Goal: Task Accomplishment & Management: Complete application form

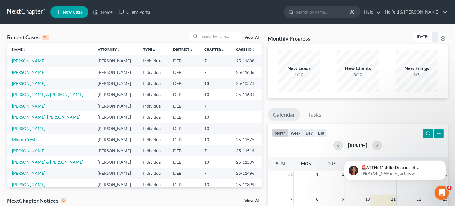
click at [78, 13] on span "New Case" at bounding box center [73, 12] width 20 height 4
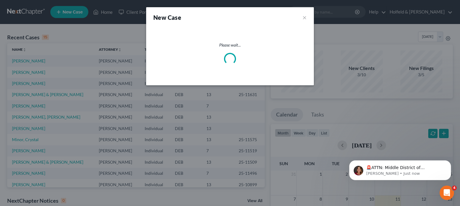
select select "13"
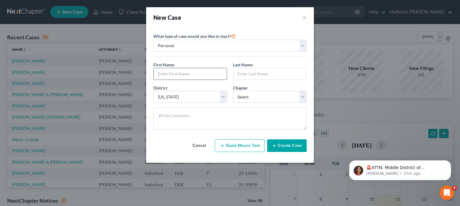
click at [167, 72] on input "text" at bounding box center [190, 73] width 73 height 11
type input "[PERSON_NAME]"
select select "3"
click at [286, 145] on button "Create Case" at bounding box center [287, 145] width 40 height 13
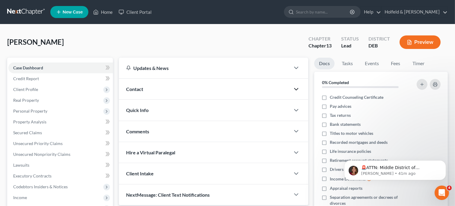
click at [298, 88] on polyline "button" at bounding box center [297, 89] width 4 height 2
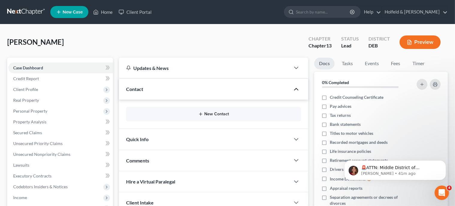
click at [215, 114] on button "New Contact" at bounding box center [213, 113] width 165 height 5
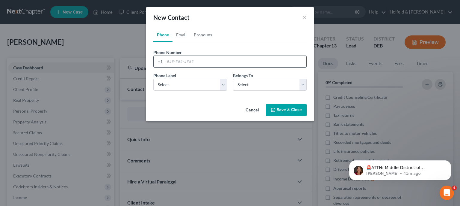
click at [210, 59] on input "tel" at bounding box center [236, 61] width 142 height 11
type input "[PHONE_NUMBER]"
click at [153, 79] on select "Select Mobile Home Work Other" at bounding box center [190, 85] width 74 height 12
select select "0"
click option "Mobile" at bounding box center [0, 0] width 0 height 0
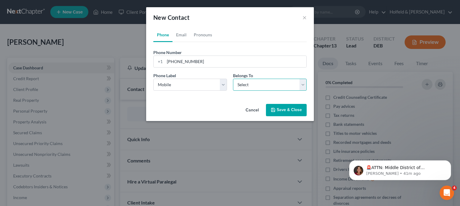
click at [233, 79] on select "Select Client Other" at bounding box center [270, 85] width 74 height 12
select select "0"
click option "Client" at bounding box center [0, 0] width 0 height 0
click at [279, 108] on button "Save & Close" at bounding box center [286, 110] width 41 height 13
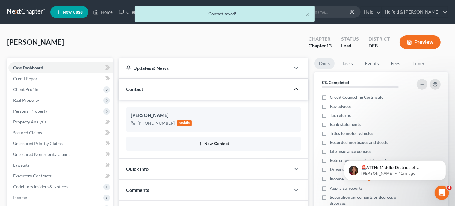
click at [213, 143] on button "New Contact" at bounding box center [213, 143] width 165 height 5
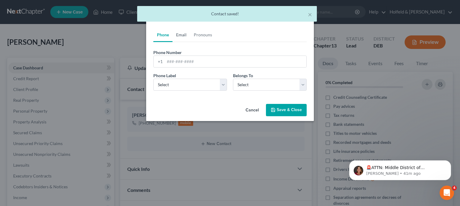
click at [184, 36] on link "Email" at bounding box center [182, 35] width 18 height 14
click at [189, 61] on input "email" at bounding box center [236, 61] width 142 height 11
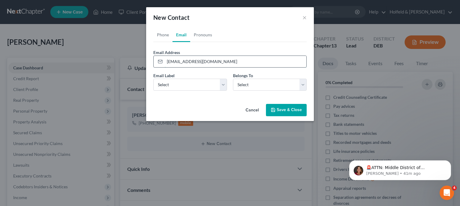
type input "[EMAIL_ADDRESS][DOMAIN_NAME]"
click at [153, 79] on select "Select Home Work Other" at bounding box center [190, 85] width 74 height 12
select select "0"
click option "Home" at bounding box center [0, 0] width 0 height 0
click at [233, 79] on select "Select Client Other" at bounding box center [270, 85] width 74 height 12
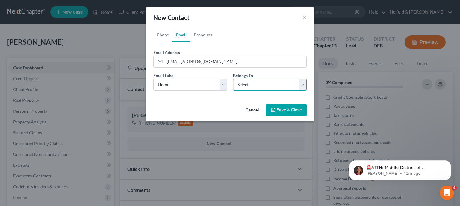
select select "0"
click option "Client" at bounding box center [0, 0] width 0 height 0
click at [283, 108] on button "Save & Close" at bounding box center [286, 110] width 41 height 13
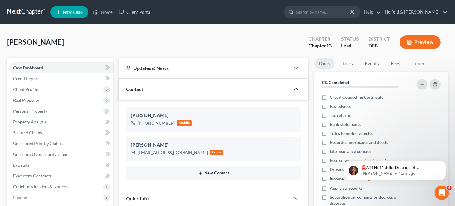
click at [215, 174] on button "New Contact" at bounding box center [213, 173] width 165 height 5
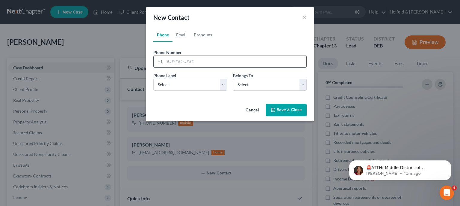
click at [179, 62] on input "tel" at bounding box center [236, 61] width 142 height 11
type input "[PHONE_NUMBER]"
click at [153, 79] on select "Select Mobile Home Work Other" at bounding box center [190, 85] width 74 height 12
select select "1"
click option "Home" at bounding box center [0, 0] width 0 height 0
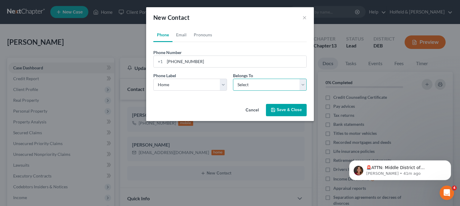
click at [233, 79] on select "Select Client Other" at bounding box center [270, 85] width 74 height 12
select select "0"
click option "Client" at bounding box center [0, 0] width 0 height 0
click at [292, 109] on button "Save & Close" at bounding box center [286, 110] width 41 height 13
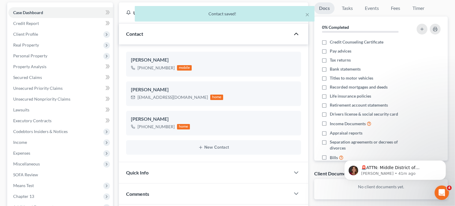
scroll to position [58, 0]
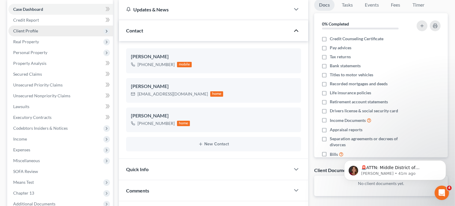
click at [46, 30] on span "Client Profile" at bounding box center [60, 30] width 105 height 11
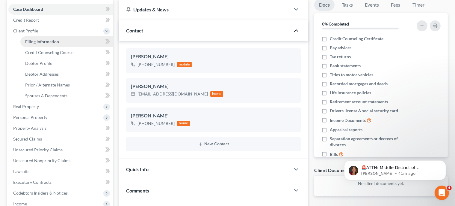
click at [44, 43] on span "Filing Information" at bounding box center [42, 41] width 34 height 5
select select "1"
select select "0"
select select "3"
select select "13"
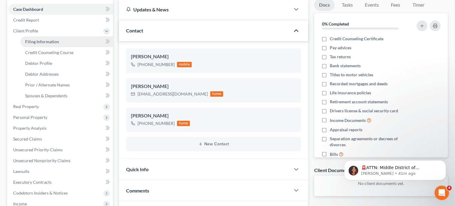
select select "7"
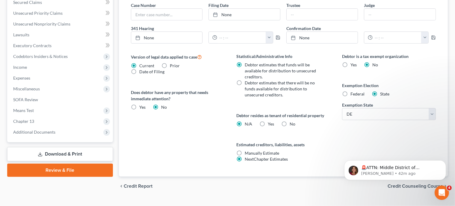
scroll to position [206, 0]
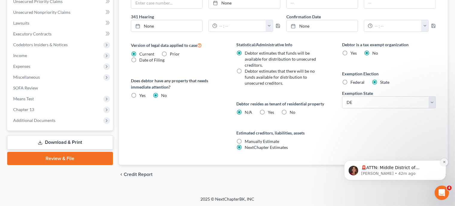
click at [445, 162] on icon "Dismiss notification" at bounding box center [444, 161] width 3 height 3
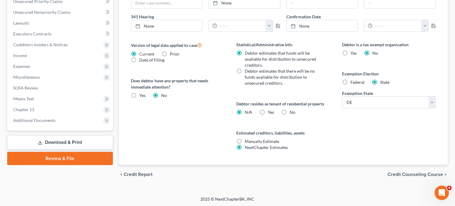
click at [423, 173] on span "Credit Counseling Course" at bounding box center [415, 174] width 55 height 5
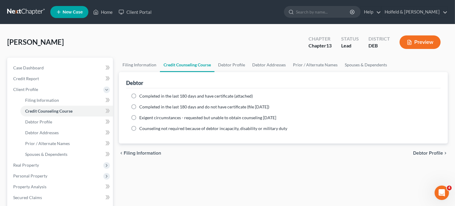
click at [139, 95] on label "Completed in the last 180 days and have certificate (attached)" at bounding box center [196, 96] width 114 height 6
click at [142, 95] on input "Completed in the last 180 days and have certificate (attached)" at bounding box center [144, 95] width 4 height 4
radio input "true"
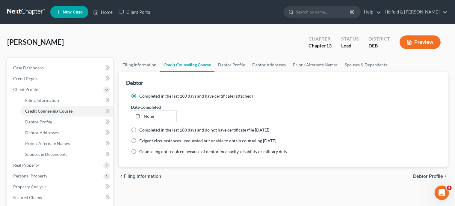
click at [139, 95] on label "Completed in the last 180 days and have certificate (attached)" at bounding box center [196, 96] width 114 height 6
click at [142, 95] on input "Completed in the last 180 days and have certificate (attached)" at bounding box center [144, 95] width 4 height 4
click at [423, 176] on span "Debtor Profile" at bounding box center [428, 176] width 30 height 5
select select "0"
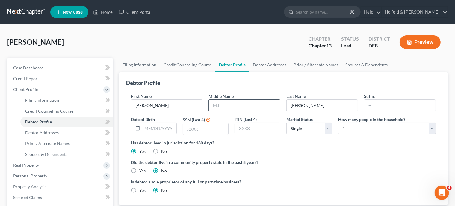
click at [230, 102] on input "text" at bounding box center [244, 104] width 71 height 11
type input "L."
type input "8323"
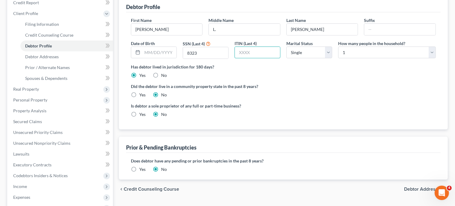
scroll to position [100, 0]
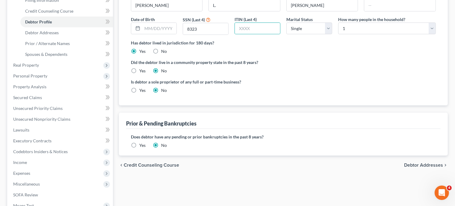
click at [139, 143] on label "Yes" at bounding box center [142, 145] width 6 height 6
click at [142, 143] on input "Yes" at bounding box center [144, 144] width 4 height 4
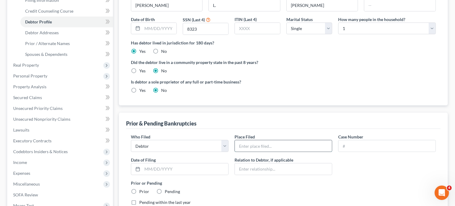
click at [260, 148] on input "text" at bounding box center [283, 145] width 97 height 11
type input "[US_STATE]"
type input "15-11016"
click at [195, 167] on input "text" at bounding box center [185, 168] width 86 height 11
type input "[DATE]"
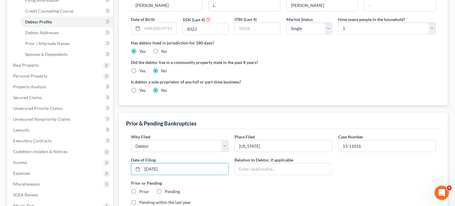
click at [139, 190] on label "Prior" at bounding box center [144, 191] width 10 height 6
click at [142, 190] on input "Prior" at bounding box center [144, 190] width 4 height 4
radio input "true"
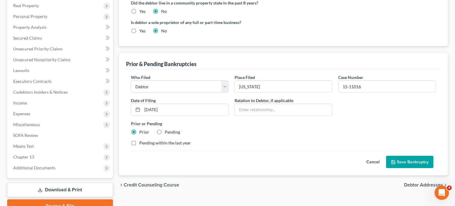
scroll to position [164, 0]
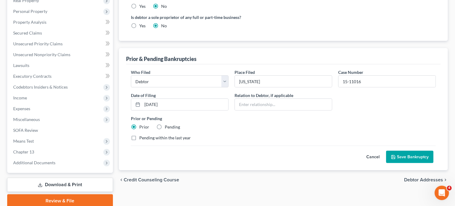
click at [416, 156] on button "Save Bankruptcy" at bounding box center [409, 156] width 47 height 13
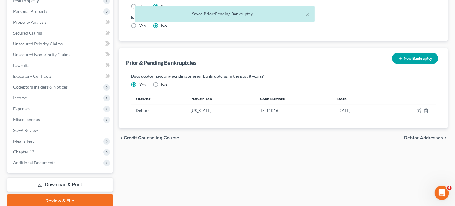
click at [426, 137] on span "Debtor Addresses" at bounding box center [423, 137] width 39 height 5
select select "0"
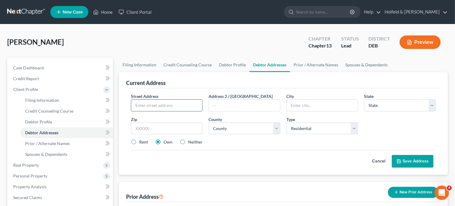
click at [174, 101] on input "text" at bounding box center [166, 104] width 71 height 11
type input "[STREET_ADDRESS]"
type input "[GEOGRAPHIC_DATA]"
select select "7"
type input "19901"
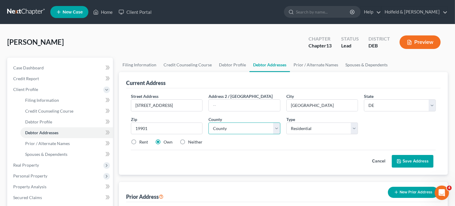
select select "0"
click at [402, 161] on button "Save Address" at bounding box center [413, 161] width 42 height 13
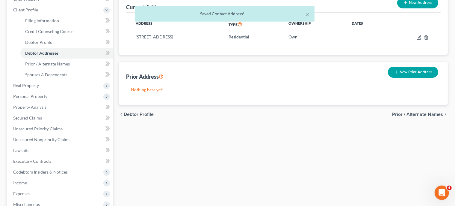
click at [424, 115] on span "Prior / Alternate Names" at bounding box center [417, 114] width 51 height 5
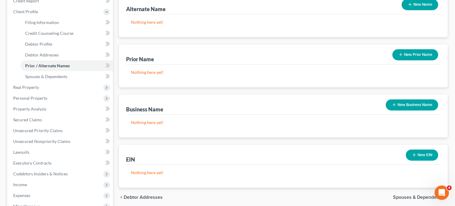
scroll to position [79, 0]
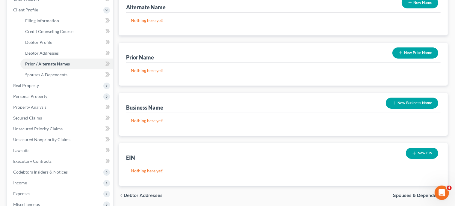
click at [415, 196] on span "Spouses & Dependents" at bounding box center [418, 195] width 50 height 5
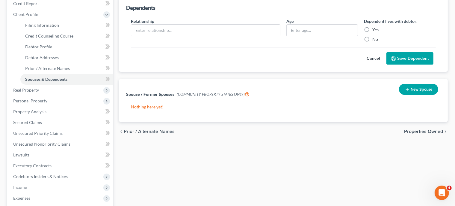
scroll to position [76, 0]
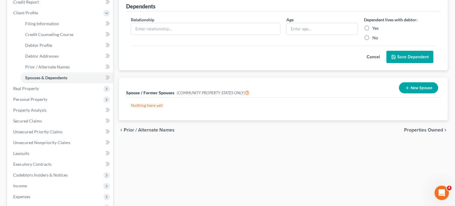
click at [423, 130] on span "Properties Owned" at bounding box center [423, 129] width 39 height 5
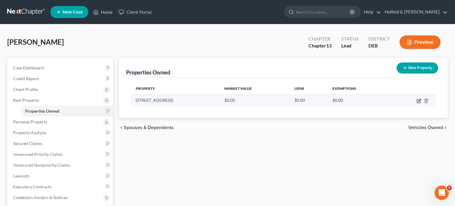
click at [420, 100] on icon "button" at bounding box center [419, 100] width 3 height 3
select select "7"
select select "0"
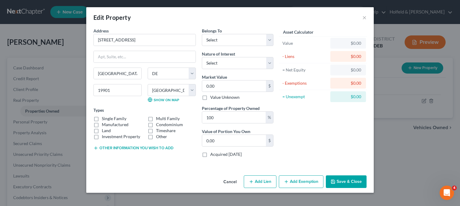
click at [102, 119] on label "Single Family" at bounding box center [114, 118] width 25 height 6
click at [104, 119] on input "Single Family" at bounding box center [106, 117] width 4 height 4
checkbox input "true"
click at [202, 34] on select "Select Debtor 1 Only Debtor 2 Only Debtor 1 And Debtor 2 Only At Least One Of T…" at bounding box center [238, 40] width 72 height 12
select select "0"
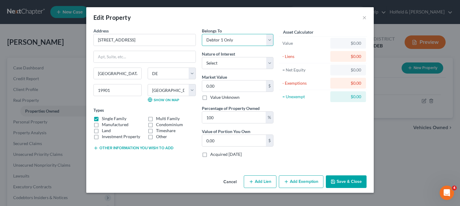
click option "Debtor 1 Only" at bounding box center [0, 0] width 0 height 0
click at [202, 57] on select "Select Fee Simple Joint Tenant Life Estate Equitable Interest Future Interest T…" at bounding box center [238, 63] width 72 height 12
select select "0"
click option "Fee Simple" at bounding box center [0, 0] width 0 height 0
click at [228, 85] on input "0.00" at bounding box center [234, 85] width 64 height 11
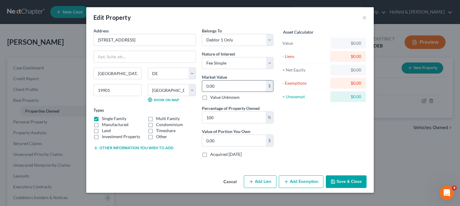
type input "3"
type input "3.00"
type input "31"
type input "31.00"
type input "310"
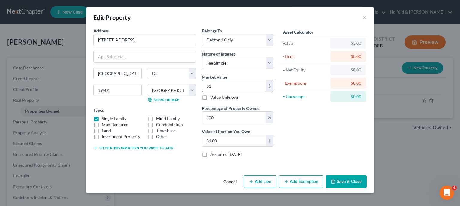
type input "310.00"
type input "3100"
type input "3,100.00"
type input "3,1000"
type input "31,000.00"
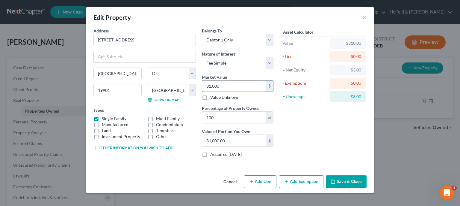
type input "31,0000"
type input "310,000.00"
click at [271, 179] on button "Add Lien" at bounding box center [260, 181] width 33 height 13
select select "0"
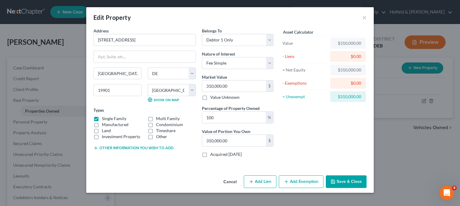
select select "0"
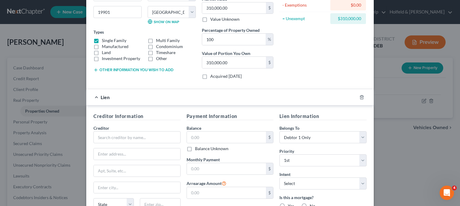
scroll to position [104, 0]
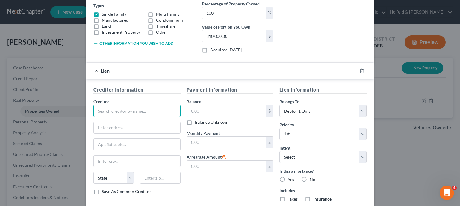
click at [175, 113] on input "text" at bounding box center [137, 111] width 87 height 12
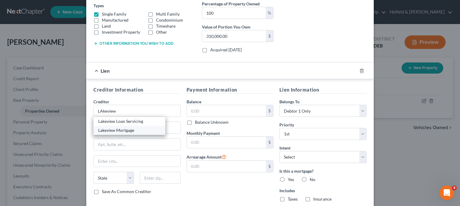
click at [137, 127] on div "Lakeview Mortgage" at bounding box center [129, 130] width 62 height 6
type input "Lakeview Mortgage"
type input "PO Box 8068"
type input "[US_STATE][GEOGRAPHIC_DATA]"
select select "48"
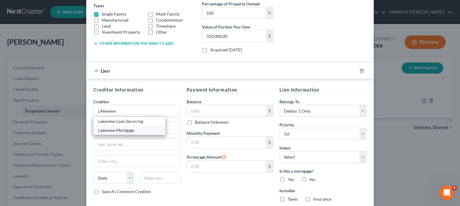
type input "23450"
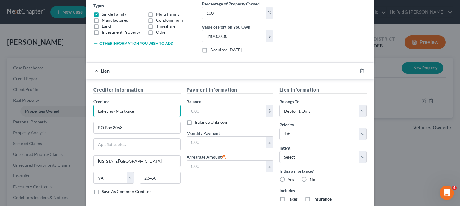
click at [137, 109] on input "Lakeview Mortgage" at bounding box center [137, 111] width 87 height 12
type input "Lakeview M & T Bank"
type input "PO Box 619063"
type input "75261"
type input "[GEOGRAPHIC_DATA]"
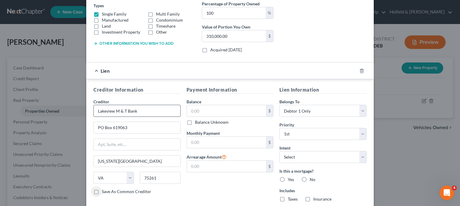
select select "45"
click at [195, 108] on input "text" at bounding box center [226, 110] width 79 height 11
type input "142,500.00"
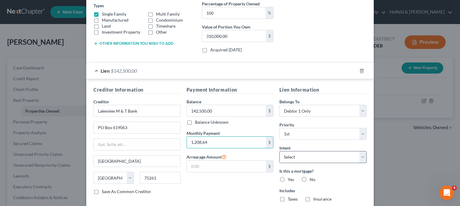
type input "1,208.64"
click at [280, 151] on select "Select Surrender Redeem Reaffirm Avoid Other" at bounding box center [323, 157] width 87 height 12
select select "2"
click option "Reaffirm" at bounding box center [0, 0] width 0 height 0
click at [288, 179] on label "Yes" at bounding box center [291, 179] width 6 height 6
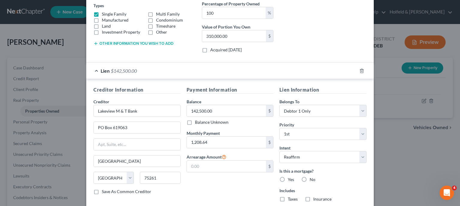
click at [290, 179] on input "Yes" at bounding box center [292, 178] width 4 height 4
radio input "true"
click at [288, 197] on label "Taxes" at bounding box center [293, 199] width 10 height 6
click at [290, 197] on input "Taxes" at bounding box center [292, 198] width 4 height 4
checkbox input "true"
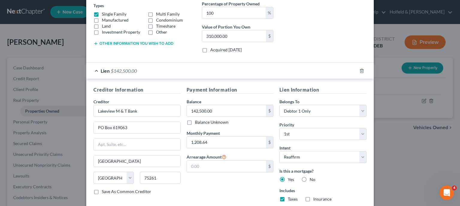
click at [313, 198] on label "Insurance" at bounding box center [322, 199] width 18 height 6
click at [316, 198] on input "Insurance" at bounding box center [318, 198] width 4 height 4
checkbox input "true"
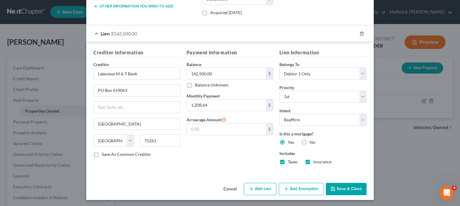
click at [292, 186] on button "Add Exemption" at bounding box center [301, 189] width 45 height 13
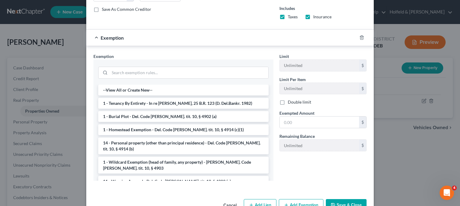
scroll to position [299, 0]
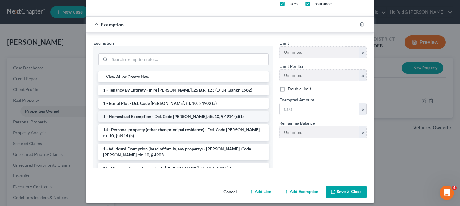
click at [169, 114] on li "1 - Homestead Exemption - Del. Code [PERSON_NAME]. tit. 10, § 4914 (c)(1)" at bounding box center [183, 116] width 171 height 11
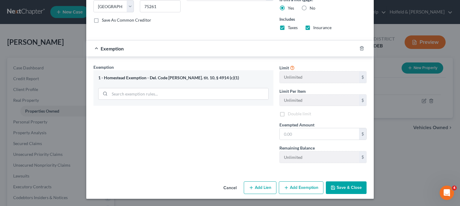
scroll to position [273, 0]
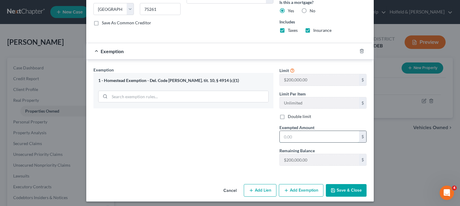
click at [309, 135] on input "text" at bounding box center [319, 136] width 79 height 11
type input "167,500.00"
click at [355, 186] on button "Save & Close" at bounding box center [346, 190] width 41 height 13
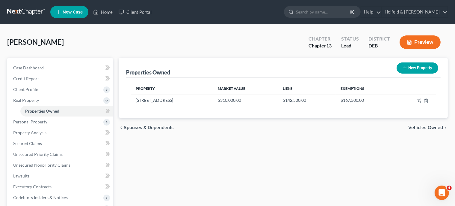
click at [441, 129] on span "Vehicles Owned" at bounding box center [425, 127] width 35 height 5
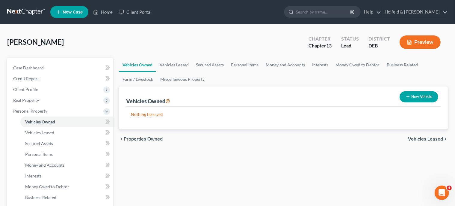
click at [414, 94] on button "New Vehicle" at bounding box center [419, 96] width 39 height 11
select select "0"
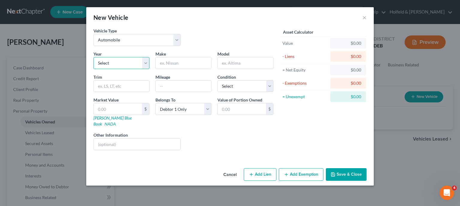
click at [94, 57] on select "Select 2026 2025 2024 2023 2022 2021 2020 2019 2018 2017 2016 2015 2014 2013 20…" at bounding box center [122, 63] width 56 height 12
select select "20"
click option "2006" at bounding box center [0, 0] width 0 height 0
click at [168, 63] on input "text" at bounding box center [183, 62] width 55 height 11
type input "Honda"
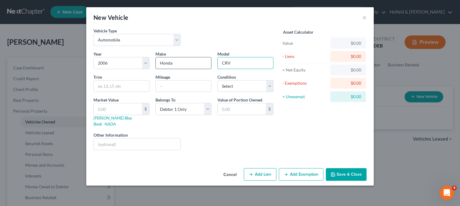
type input "CRV"
type input "147280"
click at [218, 80] on select "Select Excellent Very Good Good Fair Poor" at bounding box center [246, 86] width 56 height 12
select select "3"
click option "Fair" at bounding box center [0, 0] width 0 height 0
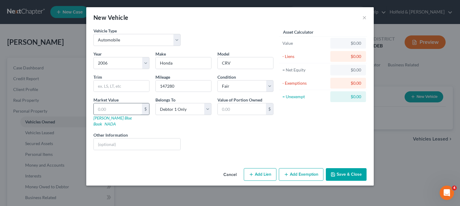
click at [119, 106] on input "text" at bounding box center [118, 108] width 48 height 11
type input "2"
type input "2.00"
type input "25"
type input "25.00"
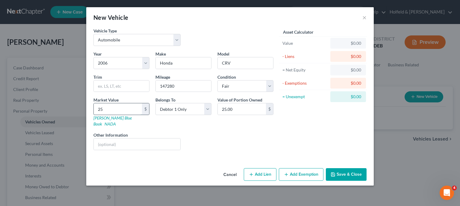
type input "250"
type input "250.00"
type input "2500"
type input "2,500.00"
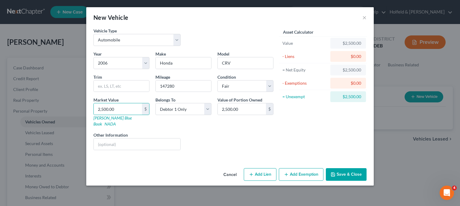
click at [257, 170] on button "Add Lien" at bounding box center [260, 174] width 33 height 13
select select "0"
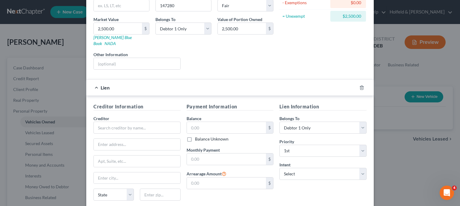
scroll to position [80, 0]
click at [154, 121] on input "text" at bounding box center [137, 127] width 87 height 12
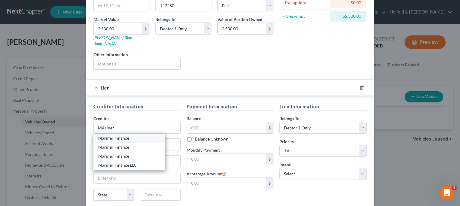
click at [135, 135] on div "Mariner Finance" at bounding box center [129, 138] width 62 height 6
type input "Mariner Finance"
type input "[STREET_ADDRESS]"
type input "[GEOGRAPHIC_DATA]"
select select "21"
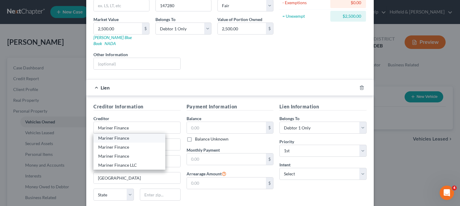
type input "21236"
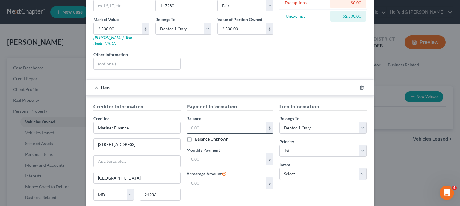
click at [202, 122] on input "text" at bounding box center [226, 127] width 79 height 11
type input "6,000.00"
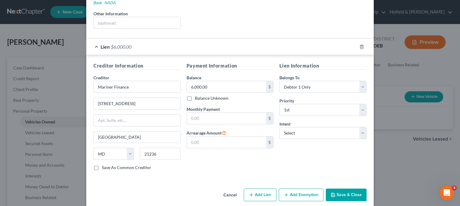
click at [310, 188] on button "Add Exemption" at bounding box center [301, 194] width 45 height 13
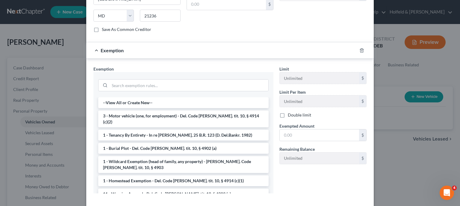
scroll to position [260, 0]
click at [215, 81] on input "search" at bounding box center [189, 84] width 159 height 11
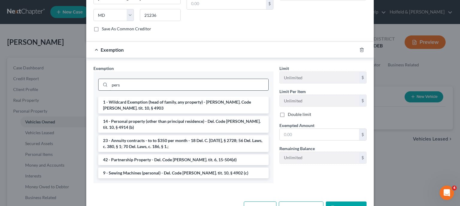
scroll to position [252, 0]
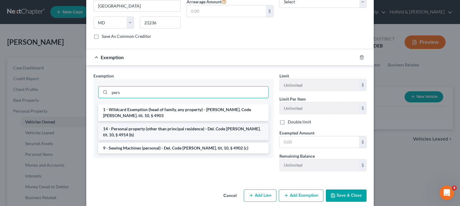
type input "pers"
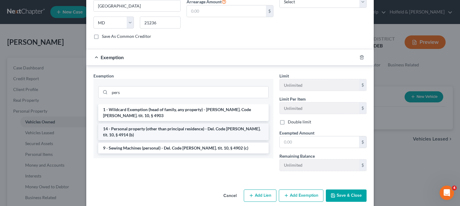
click at [149, 123] on li "14 - Personal property (other than principal residence) - Del. Code [PERSON_NAM…" at bounding box center [183, 131] width 171 height 17
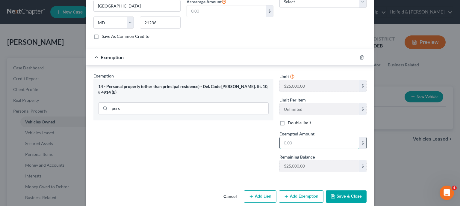
click at [290, 137] on input "text" at bounding box center [319, 142] width 79 height 11
type input "0.00"
click at [341, 190] on button "Save & Close" at bounding box center [346, 196] width 41 height 13
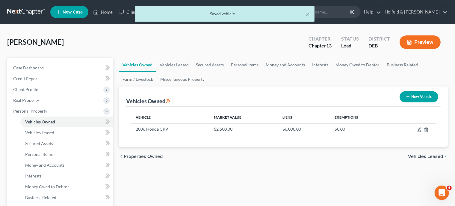
click at [424, 96] on button "New Vehicle" at bounding box center [419, 96] width 39 height 11
select select "0"
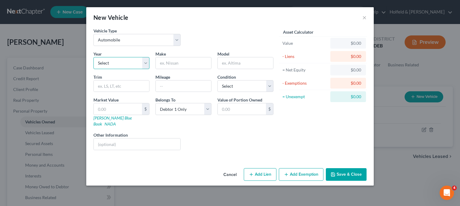
click at [94, 57] on select "Select 2026 2025 2024 2023 2022 2021 2020 2019 2018 2017 2016 2015 2014 2013 20…" at bounding box center [122, 63] width 56 height 12
select select "15"
click option "2011" at bounding box center [0, 0] width 0 height 0
click at [173, 63] on input "text" at bounding box center [183, 62] width 55 height 11
type input "Ford"
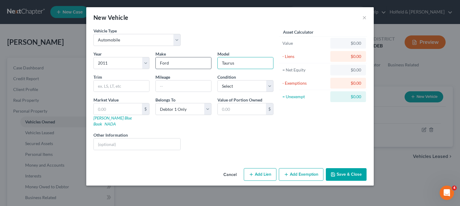
type input "Taurus"
type input "84620"
select select "2"
type input "3"
type input "3.00"
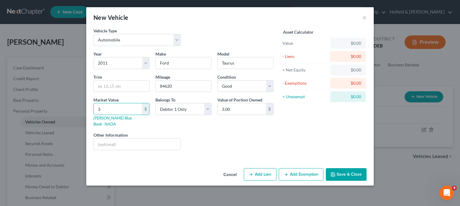
type input "33"
type input "33.00"
type input "337"
type input "337.00"
type input "3375"
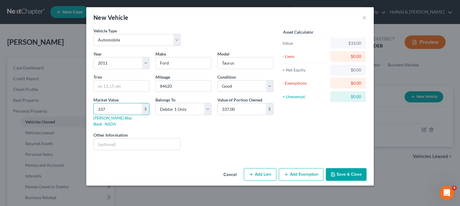
type input "3,375.00"
click at [257, 170] on button "Add Lien" at bounding box center [260, 174] width 33 height 13
select select "0"
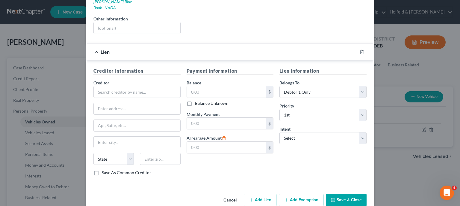
scroll to position [121, 0]
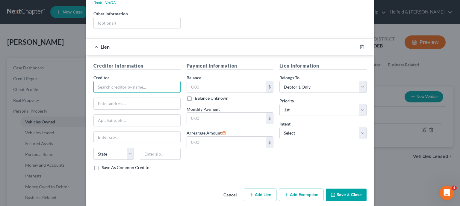
click at [159, 84] on input "text" at bounding box center [137, 87] width 87 height 12
click at [144, 94] on div "Provident Federal Crexdit Union" at bounding box center [129, 97] width 62 height 6
type input "Provident Federal Crexdit Union"
type input "[STREET_ADDRESS]"
type input "[GEOGRAPHIC_DATA]"
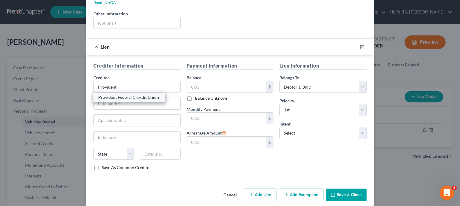
select select "7"
type input "19904"
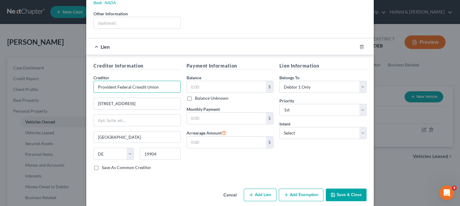
click at [135, 81] on input "Provident Federal Crexdit Union" at bounding box center [137, 87] width 87 height 12
type input "Provident Federal Credit Union"
click at [203, 82] on input "text" at bounding box center [226, 86] width 79 height 11
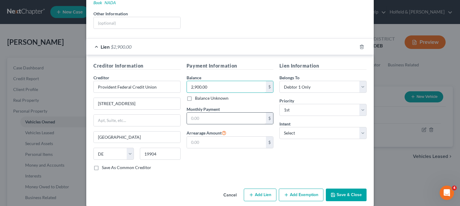
type input "2,900.00"
click at [203, 112] on input "text" at bounding box center [226, 117] width 79 height 11
type input "234.00"
click at [304, 188] on button "Add Exemption" at bounding box center [301, 194] width 45 height 13
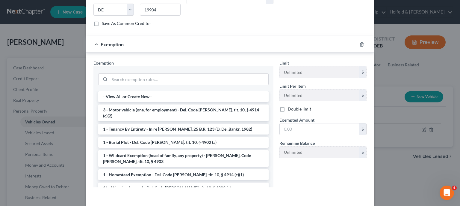
scroll to position [265, 0]
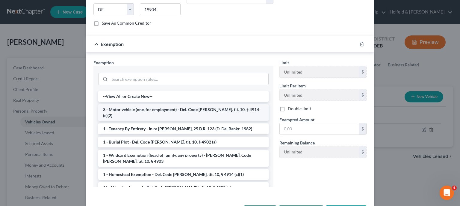
click at [249, 104] on li "3 - Motor vehicle (one, for employment) - Del. Code [PERSON_NAME]. tit. 10, § 4…" at bounding box center [183, 112] width 171 height 17
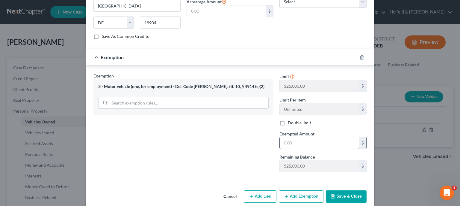
click at [311, 137] on input "text" at bounding box center [319, 142] width 79 height 11
type input "0.00"
click at [345, 190] on button "Save & Close" at bounding box center [346, 196] width 41 height 13
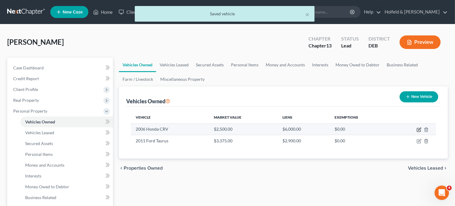
click at [419, 130] on icon "button" at bounding box center [419, 128] width 3 height 3
select select "0"
select select "20"
select select "3"
select select "0"
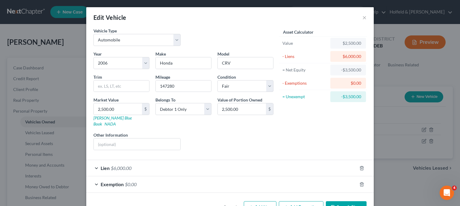
scroll to position [13, 0]
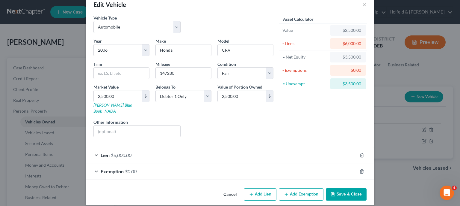
click at [348, 188] on button "Save & Close" at bounding box center [346, 194] width 41 height 13
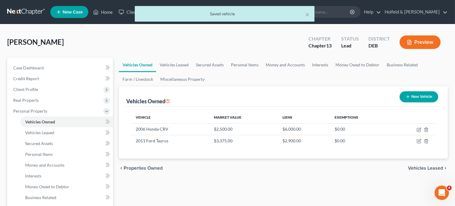
click at [436, 169] on span "Vehicles Leased" at bounding box center [425, 167] width 35 height 5
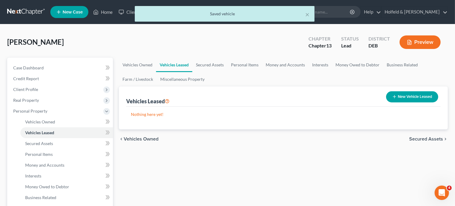
click at [429, 138] on span "Secured Assets" at bounding box center [426, 138] width 34 height 5
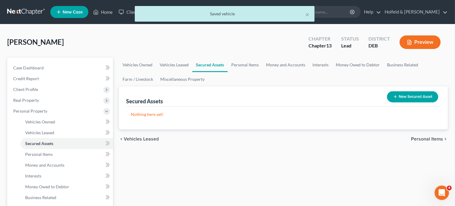
click at [429, 138] on span "Personal Items" at bounding box center [427, 138] width 32 height 5
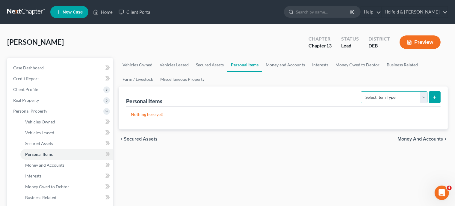
click at [361, 91] on select "Select Item Type Clothing Collectibles Of Value Electronics Firearms Household …" at bounding box center [394, 97] width 67 height 12
select select "household_goods"
click option "Household Goods" at bounding box center [0, 0] width 0 height 0
click at [439, 95] on button "submit" at bounding box center [435, 97] width 12 height 12
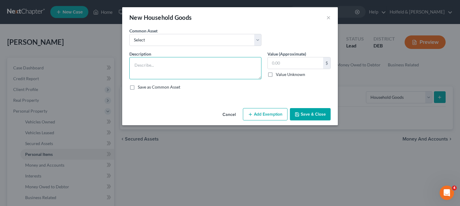
click at [222, 61] on textarea at bounding box center [195, 68] width 132 height 22
type textarea "5 rooms used furniture and appliances"
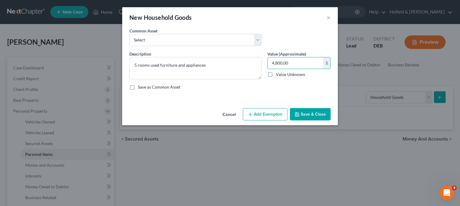
type input "4,800.00"
click at [266, 119] on button "Add Exemption" at bounding box center [265, 114] width 45 height 13
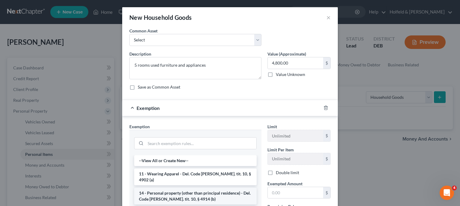
click at [195, 188] on li "14 - Personal property (other than principal residence) - Del. Code [PERSON_NAM…" at bounding box center [195, 195] width 123 height 17
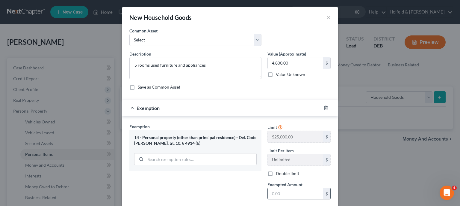
click at [275, 188] on input "text" at bounding box center [295, 193] width 55 height 11
type input "4,800.00"
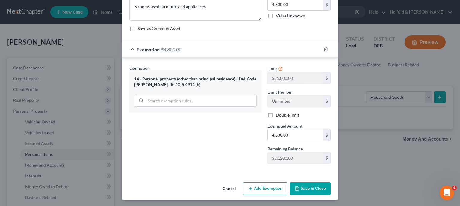
click at [314, 182] on button "Save & Close" at bounding box center [310, 188] width 41 height 13
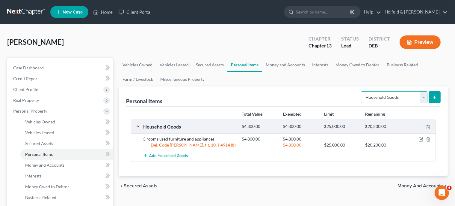
click at [361, 91] on select "Select Item Type Clothing Collectibles Of Value Electronics Firearms Household …" at bounding box center [394, 97] width 67 height 12
select select "clothing"
click option "Clothing" at bounding box center [0, 0] width 0 height 0
click at [434, 95] on icon "submit" at bounding box center [434, 97] width 5 height 5
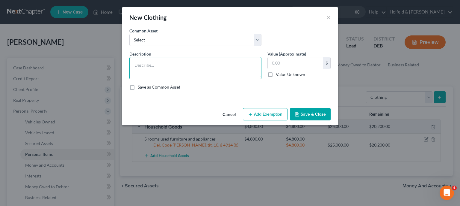
click at [226, 73] on textarea at bounding box center [195, 68] width 132 height 22
type textarea "Used clothing and shoes"
type input "700.00"
click at [258, 108] on button "Add Exemption" at bounding box center [265, 114] width 45 height 13
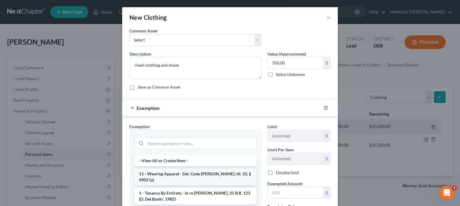
click at [196, 177] on li "11 - Wearing Apparel - Del. Code [PERSON_NAME]. tit. 10, § 4902 (a)" at bounding box center [195, 176] width 123 height 17
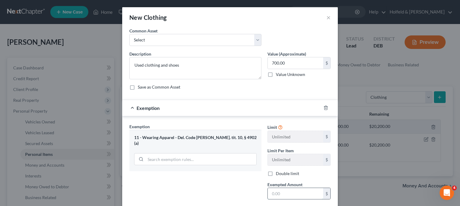
click at [286, 192] on input "text" at bounding box center [295, 193] width 55 height 11
type input "700.00"
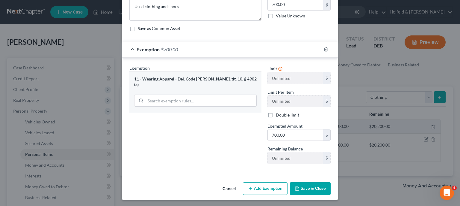
click at [309, 186] on button "Save & Close" at bounding box center [310, 188] width 41 height 13
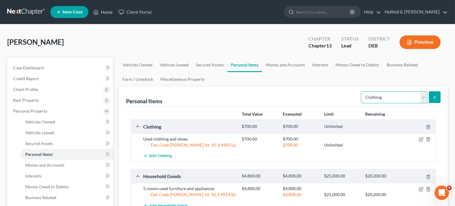
click at [361, 91] on select "Select Item Type Clothing Collectibles Of Value Electronics Firearms Household …" at bounding box center [394, 97] width 67 height 12
select select "jewelry"
click option "Jewelry" at bounding box center [0, 0] width 0 height 0
click at [435, 93] on button "submit" at bounding box center [435, 97] width 12 height 12
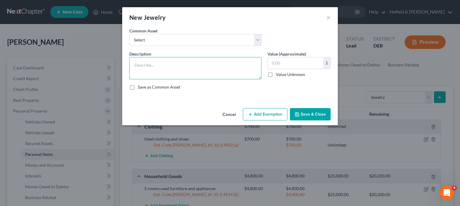
click at [234, 58] on textarea at bounding box center [195, 68] width 132 height 22
type textarea "rings, earrings, necklaces"
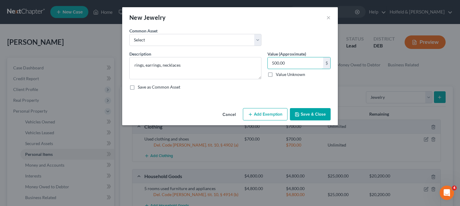
type input "500.00"
click at [265, 108] on button "Add Exemption" at bounding box center [265, 114] width 45 height 13
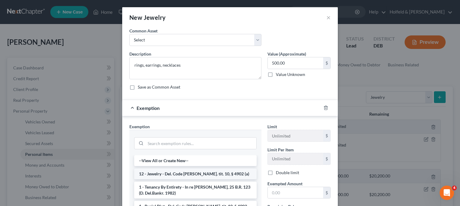
click at [199, 172] on li "12 - Jewelry - Del. Code [PERSON_NAME]. tit. 10, § 4902 (a)" at bounding box center [195, 173] width 123 height 11
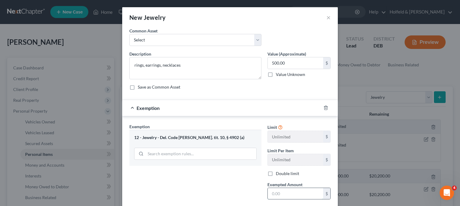
click at [273, 192] on input "text" at bounding box center [295, 193] width 55 height 11
type input "500.00"
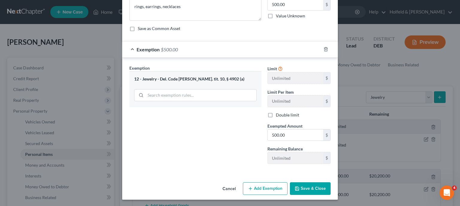
click at [313, 187] on button "Save & Close" at bounding box center [310, 188] width 41 height 13
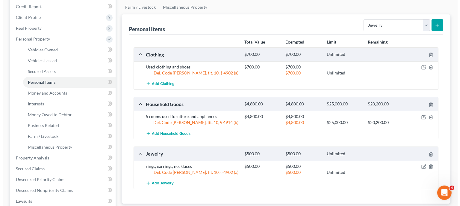
scroll to position [73, 0]
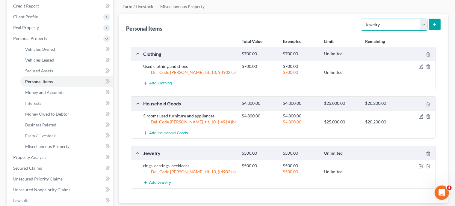
click at [361, 19] on select "Select Item Type Clothing Collectibles Of Value Electronics Firearms Household …" at bounding box center [394, 25] width 67 height 12
select select "pets"
click option "Pet(s)" at bounding box center [0, 0] width 0 height 0
click at [432, 25] on button "submit" at bounding box center [435, 25] width 12 height 12
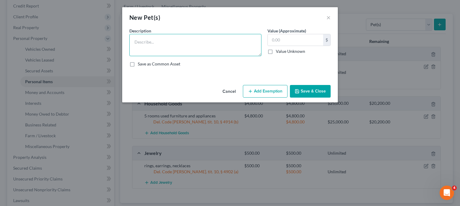
click at [208, 50] on textarea at bounding box center [195, 45] width 132 height 22
type textarea "Dog - Shitzu"
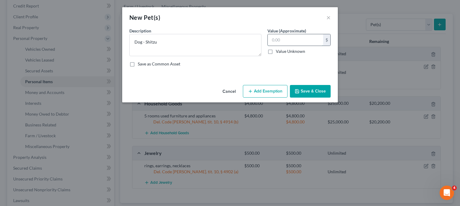
click at [289, 42] on input "text" at bounding box center [295, 39] width 55 height 11
type input "450.00"
click at [265, 92] on button "Add Exemption" at bounding box center [265, 91] width 45 height 13
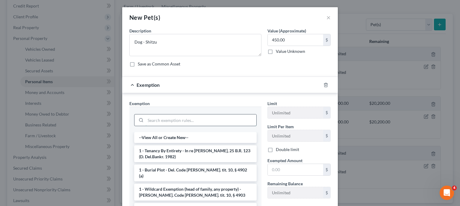
click at [216, 118] on input "search" at bounding box center [201, 119] width 111 height 11
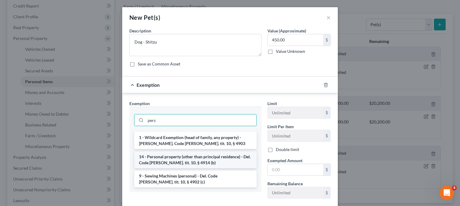
type input "pers"
click at [195, 164] on li "14 - Personal property (other than principal residence) - Del. Code [PERSON_NAM…" at bounding box center [195, 159] width 123 height 17
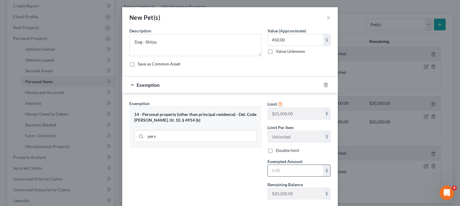
click at [307, 170] on input "text" at bounding box center [295, 170] width 55 height 11
type input "450.00"
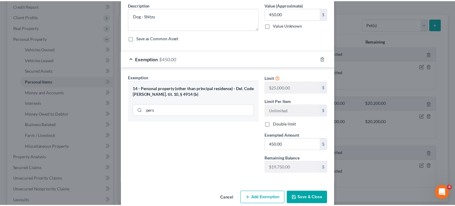
scroll to position [36, 0]
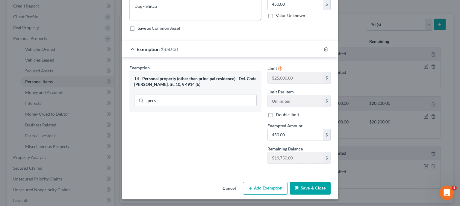
click at [313, 189] on button "Save & Close" at bounding box center [310, 188] width 41 height 13
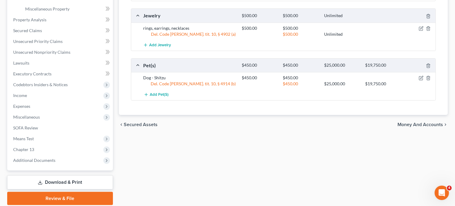
click at [426, 125] on span "Money and Accounts" at bounding box center [421, 124] width 46 height 5
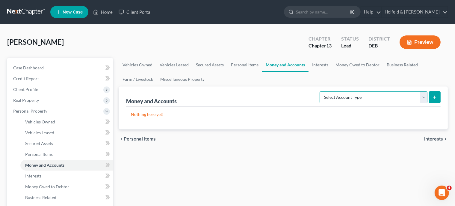
click at [320, 91] on select "Select Account Type Brokerage Cash on Hand Certificates of Deposit Checking Acc…" at bounding box center [374, 97] width 108 height 12
select select "checking"
click option "Checking Account" at bounding box center [0, 0] width 0 height 0
click at [435, 97] on icon "submit" at bounding box center [434, 97] width 5 height 5
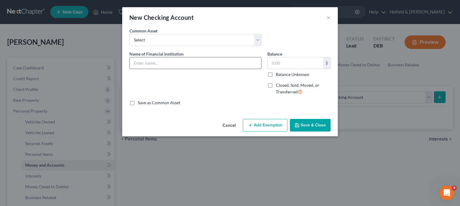
click at [252, 58] on input "text" at bounding box center [196, 62] width 132 height 11
type input "Provident Federal Credit Union"
type input "180.00"
click at [223, 64] on input "Provident Federal Credit Union" at bounding box center [196, 62] width 132 height 11
type input "Provident Federal Credit Union ***7505"
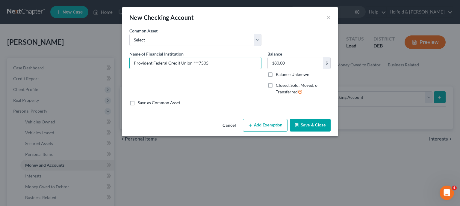
click at [266, 120] on button "Add Exemption" at bounding box center [265, 125] width 45 height 13
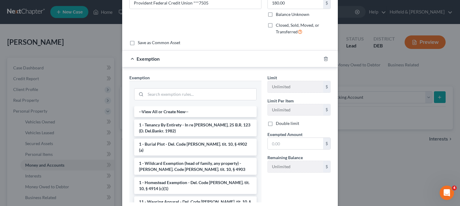
scroll to position [70, 0]
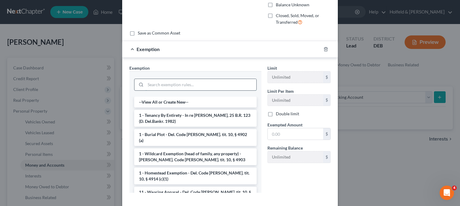
click at [219, 87] on input "search" at bounding box center [201, 84] width 111 height 11
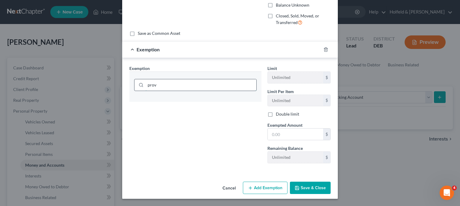
scroll to position [68, 0]
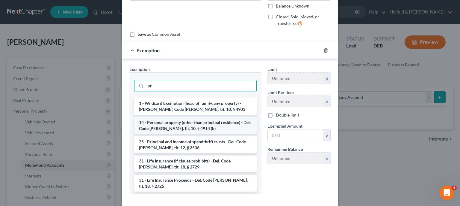
type input "pr"
click at [212, 124] on li "14 - Personal property (other than principal residence) - Del. Code [PERSON_NAM…" at bounding box center [195, 125] width 123 height 17
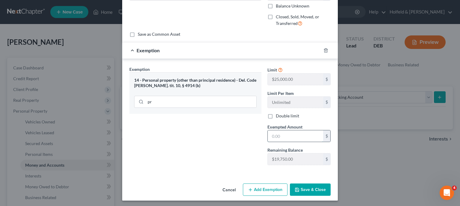
click at [275, 135] on input "text" at bounding box center [295, 135] width 55 height 11
type input "180.00"
click at [311, 187] on button "Save & Close" at bounding box center [310, 189] width 41 height 13
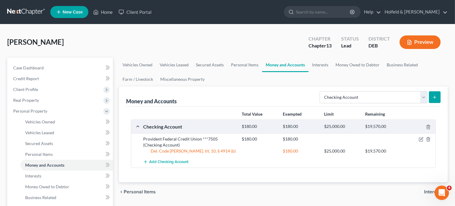
click at [429, 190] on span "Interests" at bounding box center [433, 191] width 19 height 5
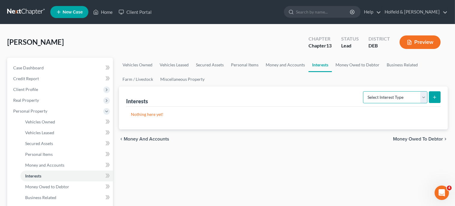
click at [363, 91] on select "Select Interest Type 401K Annuity Bond Education IRA Government Bond Government…" at bounding box center [395, 97] width 64 height 12
select select "401k"
click option "401K" at bounding box center [0, 0] width 0 height 0
click at [433, 97] on icon "submit" at bounding box center [434, 97] width 5 height 5
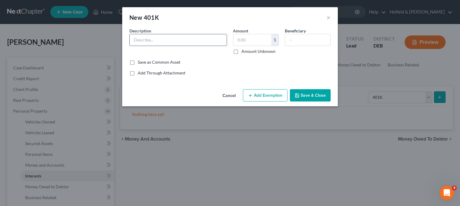
click at [204, 35] on input "text" at bounding box center [178, 39] width 97 height 11
type input "401k"
type input "2,407.58"
click at [276, 94] on button "Add Exemption" at bounding box center [265, 95] width 45 height 13
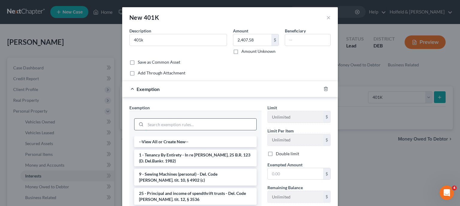
click at [192, 122] on input "search" at bounding box center [201, 123] width 111 height 11
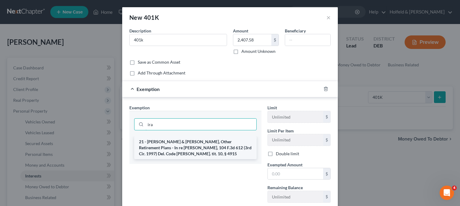
type input "ira"
click at [176, 143] on li "21 - [PERSON_NAME] & [PERSON_NAME], Other Retirement Plans - In re [PERSON_NAME…" at bounding box center [195, 147] width 123 height 23
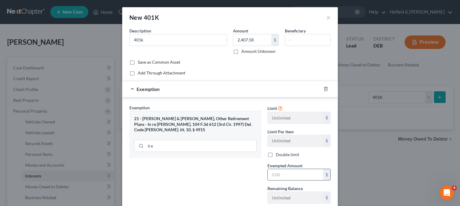
click at [310, 174] on input "text" at bounding box center [295, 174] width 55 height 11
type input "2,407.58"
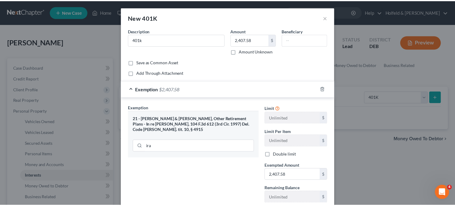
scroll to position [40, 0]
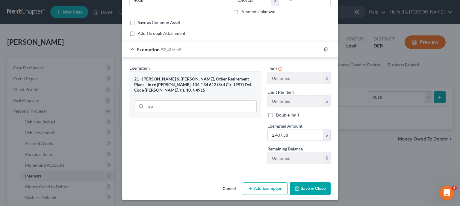
click at [304, 187] on button "Save & Close" at bounding box center [310, 188] width 41 height 13
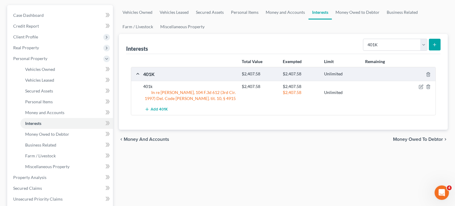
scroll to position [54, 0]
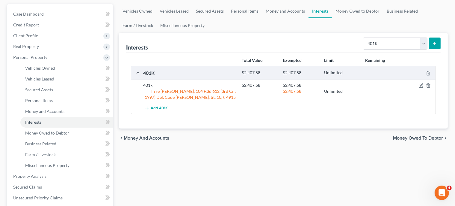
click at [425, 138] on span "Money Owed to Debtor" at bounding box center [418, 137] width 50 height 5
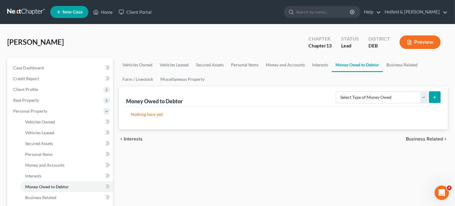
click at [425, 138] on span "Business Related" at bounding box center [424, 138] width 37 height 5
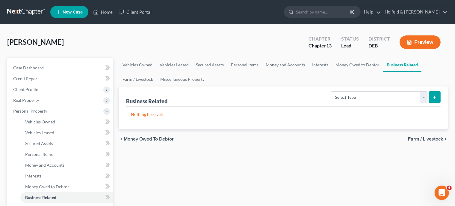
click at [425, 138] on span "Farm / Livestock" at bounding box center [425, 138] width 35 height 5
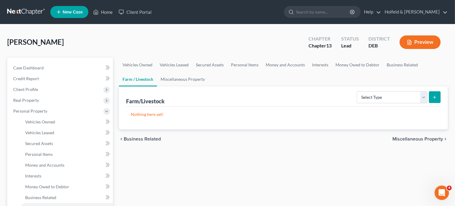
click at [425, 138] on span "Miscellaneous Property" at bounding box center [418, 138] width 51 height 5
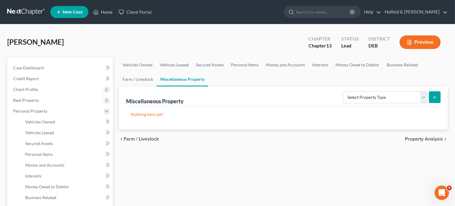
click at [425, 138] on span "Property Analysis" at bounding box center [424, 138] width 38 height 5
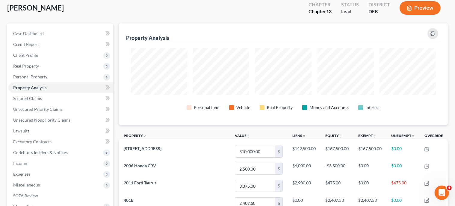
scroll to position [32, 0]
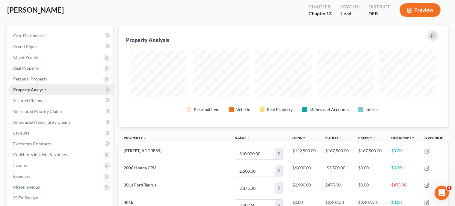
click at [37, 90] on span "Property Analysis" at bounding box center [29, 89] width 33 height 5
click at [34, 81] on span "Personal Property" at bounding box center [30, 78] width 34 height 5
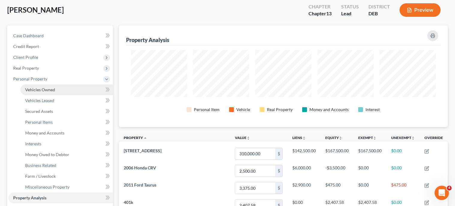
click at [40, 87] on span "Vehicles Owned" at bounding box center [40, 89] width 30 height 5
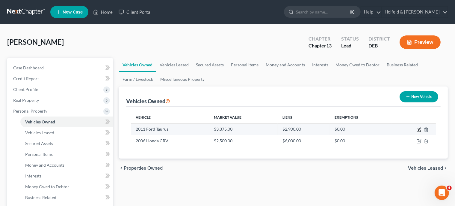
click at [419, 129] on icon "button" at bounding box center [419, 129] width 5 height 5
select select "0"
select select "15"
select select "2"
select select "0"
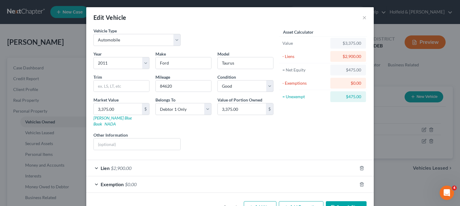
scroll to position [10, 0]
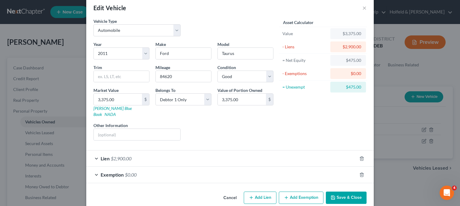
click at [300, 166] on div "Exemption $0.00" at bounding box center [221, 174] width 271 height 16
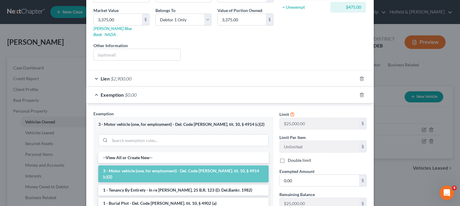
scroll to position [114, 0]
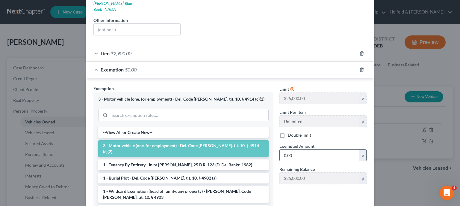
click at [293, 149] on input "0.00" at bounding box center [319, 154] width 79 height 11
type input "475.00"
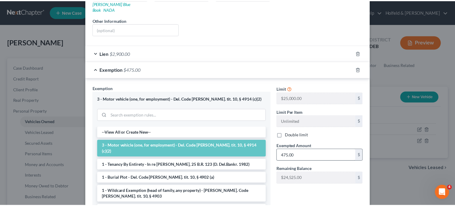
scroll to position [168, 0]
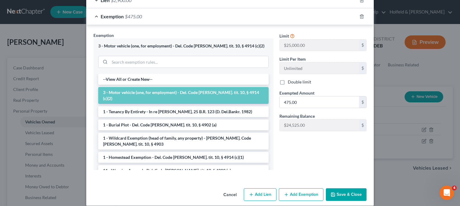
click at [336, 188] on button "Save & Close" at bounding box center [346, 194] width 41 height 13
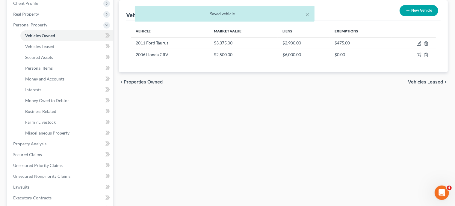
scroll to position [90, 0]
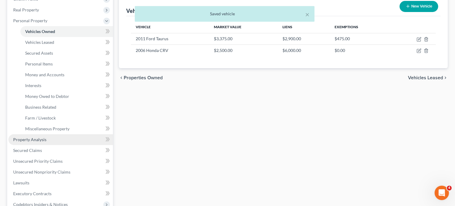
click at [44, 138] on span "Property Analysis" at bounding box center [29, 139] width 33 height 5
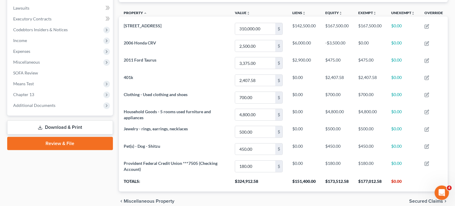
scroll to position [169, 0]
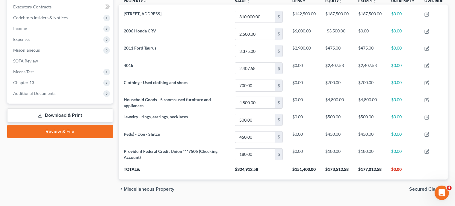
click at [429, 188] on span "Secured Claims" at bounding box center [426, 188] width 34 height 5
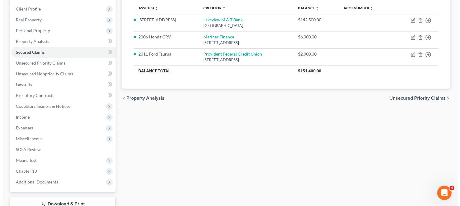
scroll to position [50, 0]
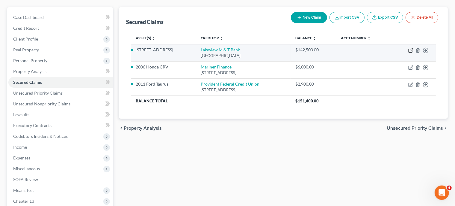
click at [412, 50] on icon "button" at bounding box center [410, 50] width 5 height 5
select select "45"
select select "4"
select select "2"
select select "0"
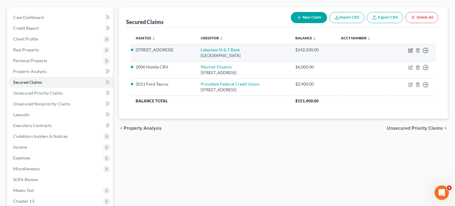
select select "0"
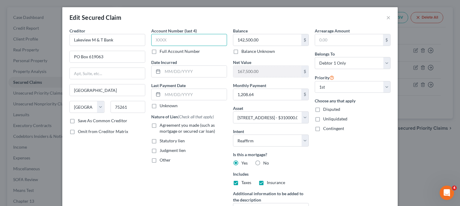
click at [172, 44] on input "text" at bounding box center [189, 40] width 76 height 12
type input "6408"
click at [160, 126] on label "Agreement you made (such as mortgage or secured car loan)" at bounding box center [193, 128] width 67 height 12
click at [162, 126] on input "Agreement you made (such as mortgage or secured car loan)" at bounding box center [164, 124] width 4 height 4
checkbox input "true"
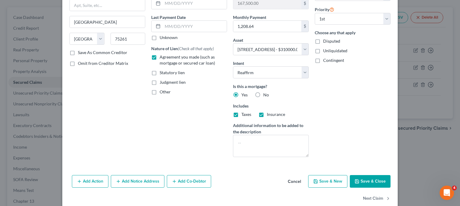
scroll to position [72, 0]
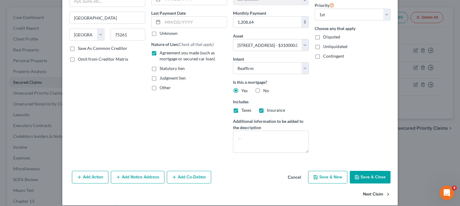
click at [372, 192] on button "Next Claim" at bounding box center [377, 194] width 28 height 13
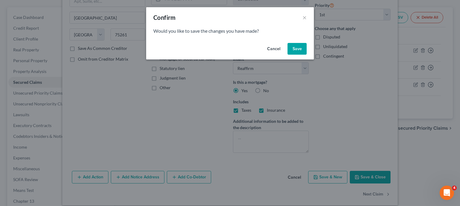
click at [297, 47] on button "Save" at bounding box center [297, 49] width 19 height 12
select select "4"
type input "0"
select select "21"
select select "6"
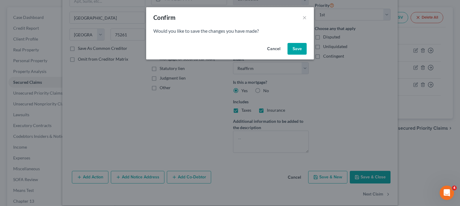
select select "0"
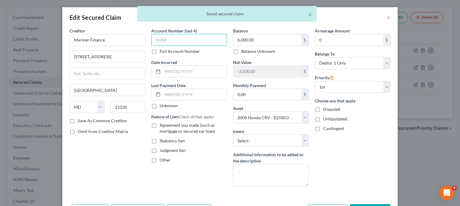
click at [177, 38] on input "text" at bounding box center [189, 40] width 76 height 12
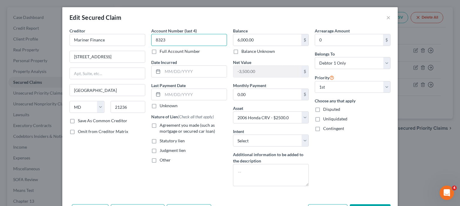
type input "8323"
click at [160, 125] on label "Agreement you made (such as mortgage or secured car loan)" at bounding box center [193, 128] width 67 height 12
click at [162, 125] on input "Agreement you made (such as mortgage or secured car loan)" at bounding box center [164, 124] width 4 height 4
checkbox input "true"
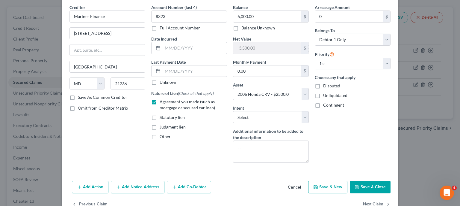
scroll to position [39, 0]
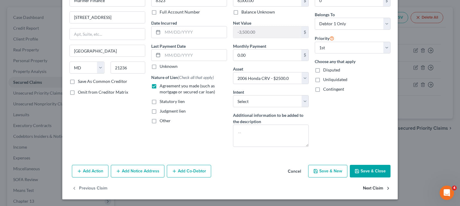
click at [368, 186] on button "Next Claim" at bounding box center [377, 188] width 28 height 13
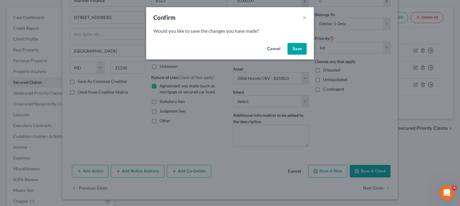
click at [296, 48] on button "Save" at bounding box center [297, 49] width 19 height 12
select select "7"
select select "3"
select select "0"
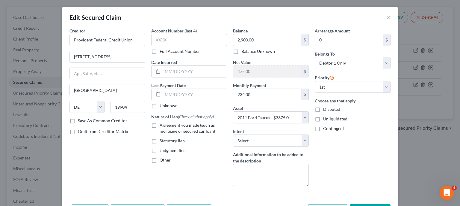
select select "6"
click at [173, 40] on input "text" at bounding box center [189, 40] width 76 height 12
type input "8323"
click at [160, 125] on label "Agreement you made (such as mortgage or secured car loan)" at bounding box center [193, 128] width 67 height 12
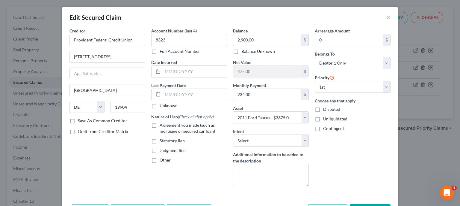
click at [162, 125] on input "Agreement you made (such as mortgage or secured car loan)" at bounding box center [164, 124] width 4 height 4
checkbox input "true"
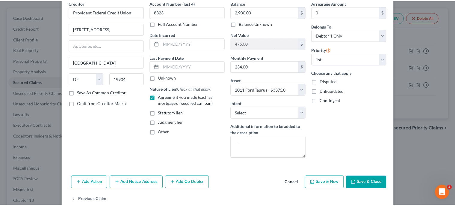
scroll to position [39, 0]
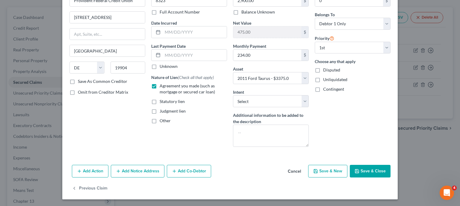
click at [377, 170] on button "Save & Close" at bounding box center [370, 171] width 41 height 13
select select
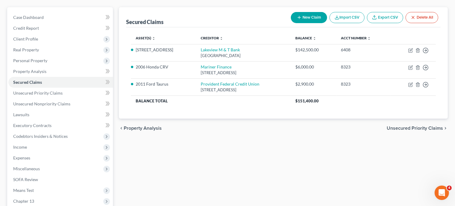
click at [411, 126] on span "Unsecured Priority Claims" at bounding box center [415, 128] width 56 height 5
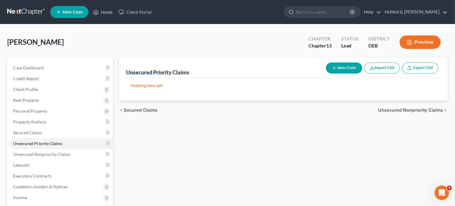
click at [350, 68] on button "New Claim" at bounding box center [344, 67] width 36 height 11
select select "0"
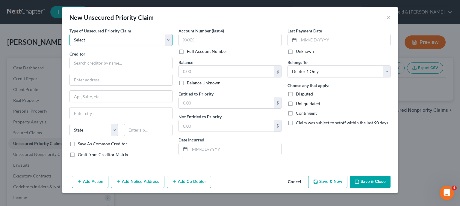
click at [70, 34] on select "Select Taxes & Other Government Units Domestic Support Obligations Extensions o…" at bounding box center [121, 40] width 103 height 12
select select "0"
click option "Taxes & Other Government Units" at bounding box center [0, 0] width 0 height 0
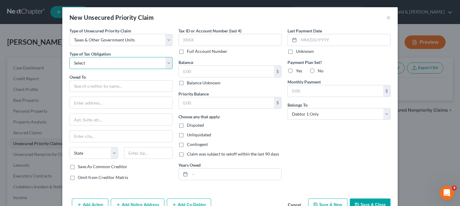
click at [70, 57] on select "Select Federal City State Franchise Tax Board Other" at bounding box center [121, 63] width 103 height 12
select select "0"
click option "Federal" at bounding box center [0, 0] width 0 height 0
click at [134, 89] on input "text" at bounding box center [121, 86] width 103 height 12
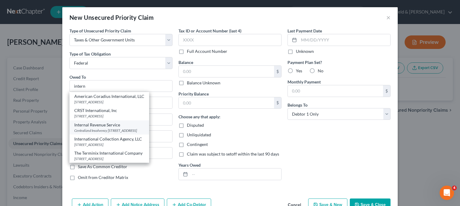
click at [109, 128] on div "Centralized Insolvency [STREET_ADDRESS]" at bounding box center [109, 130] width 70 height 5
type input "Internal Revenue Service"
type input "Centralized Insolvency"
type input "PO Box 7346"
type input "[GEOGRAPHIC_DATA]"
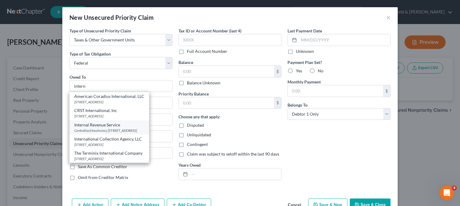
select select "39"
type input "19101"
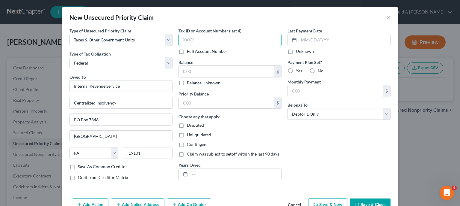
click at [194, 41] on input "text" at bounding box center [230, 40] width 103 height 12
type input "8323"
click at [190, 74] on input "text" at bounding box center [226, 71] width 95 height 11
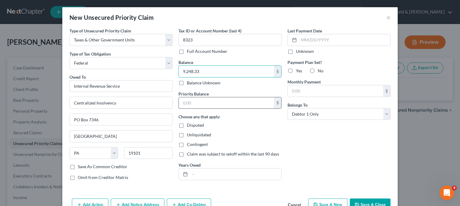
type input "9,248.33"
click at [195, 104] on input "text" at bounding box center [226, 102] width 95 height 11
type input "0.00"
click at [195, 172] on input "text" at bounding box center [235, 173] width 91 height 11
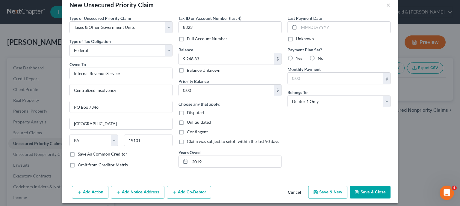
scroll to position [16, 0]
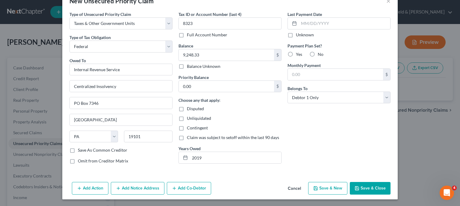
click at [335, 189] on button "Save & New" at bounding box center [327, 188] width 39 height 13
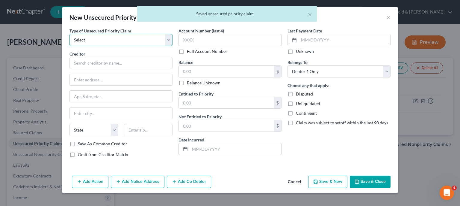
click at [70, 34] on select "Select Taxes & Other Government Units Domestic Support Obligations Extensions o…" at bounding box center [121, 40] width 103 height 12
click option "Taxes & Other Government Units" at bounding box center [0, 0] width 0 height 0
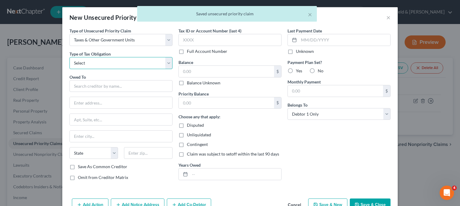
click at [70, 57] on select "Select Federal City State Franchise Tax Board Other" at bounding box center [121, 63] width 103 height 12
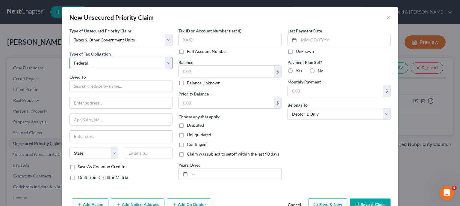
click option "Federal" at bounding box center [0, 0] width 0 height 0
click at [123, 83] on input "text" at bounding box center [121, 86] width 103 height 12
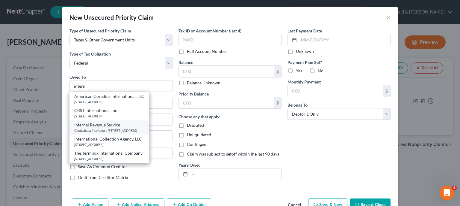
click at [118, 125] on div "Internal Revenue Service" at bounding box center [109, 125] width 70 height 6
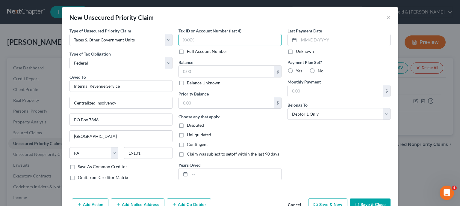
click at [208, 42] on input "text" at bounding box center [230, 40] width 103 height 12
click at [217, 71] on input "text" at bounding box center [226, 71] width 95 height 11
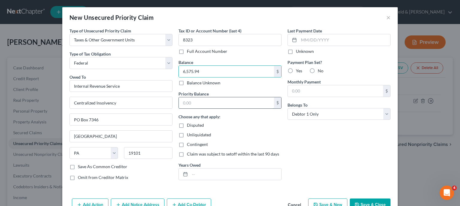
click at [221, 99] on input "text" at bounding box center [226, 102] width 95 height 11
click at [192, 173] on input "text" at bounding box center [235, 173] width 91 height 11
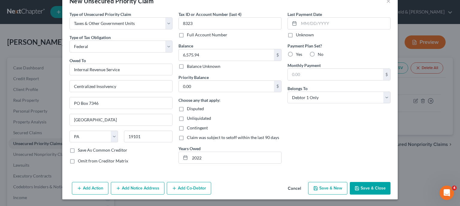
click at [331, 190] on button "Save & New" at bounding box center [327, 188] width 39 height 13
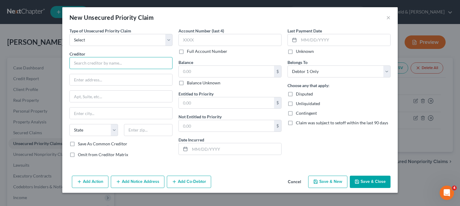
click at [125, 61] on input "text" at bounding box center [121, 63] width 103 height 12
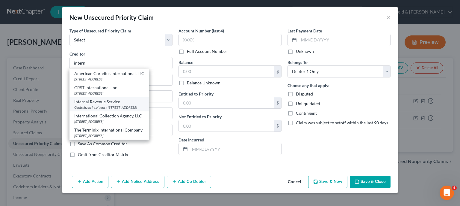
click at [103, 105] on div "Centralized Insolvency [STREET_ADDRESS]" at bounding box center [109, 107] width 70 height 5
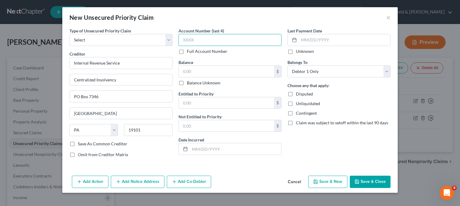
click at [199, 40] on input "text" at bounding box center [230, 40] width 103 height 12
click at [185, 67] on input "text" at bounding box center [226, 71] width 95 height 11
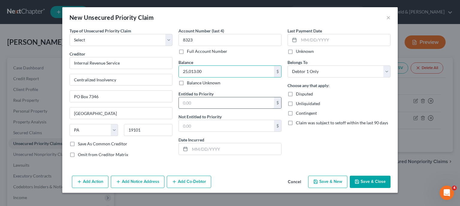
click at [192, 107] on input "text" at bounding box center [226, 102] width 95 height 11
click at [197, 126] on input "text" at bounding box center [226, 125] width 95 height 11
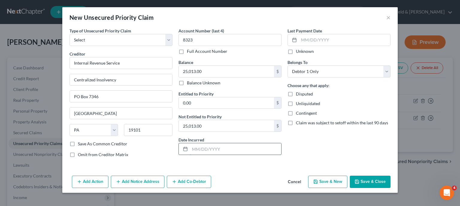
click at [228, 147] on input "text" at bounding box center [235, 148] width 91 height 11
click at [325, 183] on button "Save & New" at bounding box center [327, 181] width 39 height 13
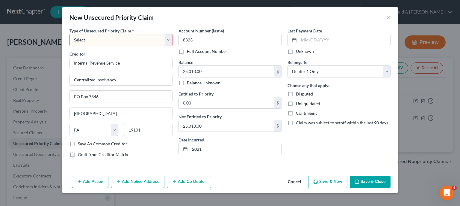
click at [70, 34] on select "Select Taxes & Other Government Units Domestic Support Obligations Extensions o…" at bounding box center [121, 40] width 103 height 12
click option "Taxes & Other Government Units" at bounding box center [0, 0] width 0 height 0
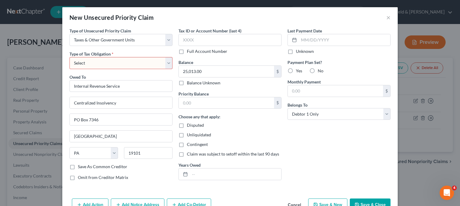
click at [70, 57] on select "Select Federal City State Franchise Tax Board Other" at bounding box center [121, 63] width 103 height 12
click option "Federal" at bounding box center [0, 0] width 0 height 0
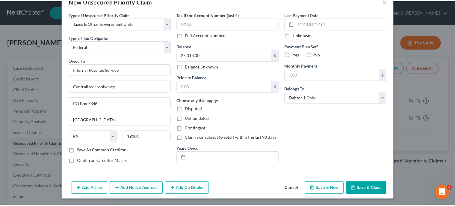
scroll to position [5, 0]
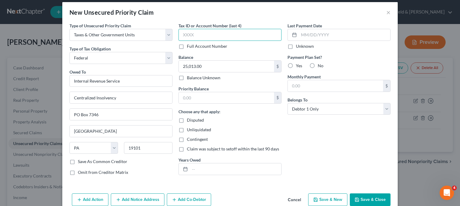
click at [220, 34] on input "text" at bounding box center [230, 35] width 103 height 12
click at [249, 96] on input "text" at bounding box center [226, 97] width 95 height 11
click at [194, 170] on input "text" at bounding box center [235, 168] width 91 height 11
click at [381, 198] on button "Save & Close" at bounding box center [370, 199] width 41 height 13
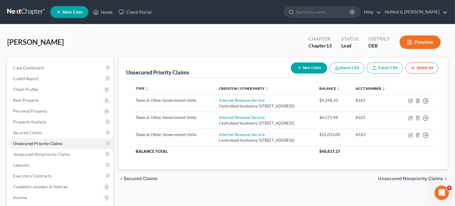
click at [307, 66] on button "New Claim" at bounding box center [309, 67] width 36 height 11
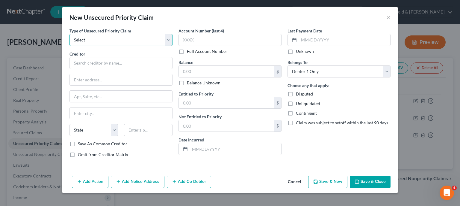
click at [70, 34] on select "Select Taxes & Other Government Units Domestic Support Obligations Extensions o…" at bounding box center [121, 40] width 103 height 12
click option "Taxes & Other Government Units" at bounding box center [0, 0] width 0 height 0
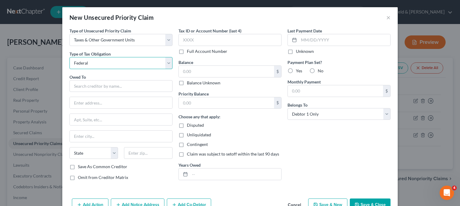
click option "Federal" at bounding box center [0, 0] width 0 height 0
click at [131, 86] on input "text" at bounding box center [121, 86] width 103 height 12
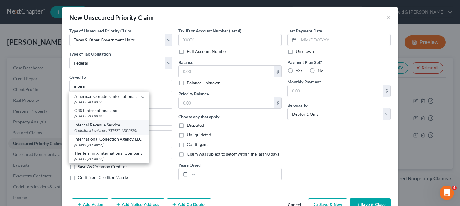
click at [106, 127] on div "Internal Revenue Service" at bounding box center [109, 125] width 70 height 6
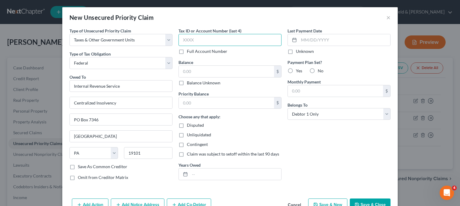
click at [220, 40] on input "text" at bounding box center [230, 40] width 103 height 12
click at [212, 66] on input "text" at bounding box center [226, 71] width 95 height 11
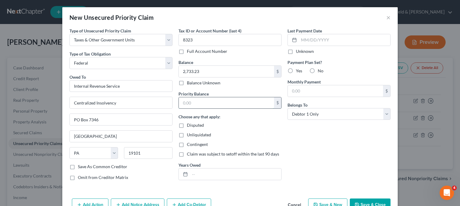
click at [205, 101] on input "text" at bounding box center [226, 102] width 95 height 11
click at [192, 176] on input "text" at bounding box center [235, 173] width 91 height 11
click at [333, 201] on button "Save & New" at bounding box center [327, 204] width 39 height 13
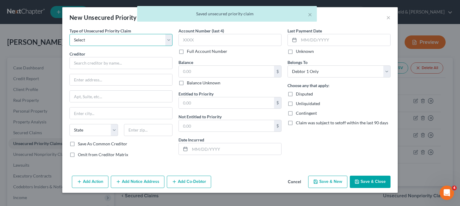
click at [70, 34] on select "Select Taxes & Other Government Units Domestic Support Obligations Extensions o…" at bounding box center [121, 40] width 103 height 12
click option "Taxes & Other Government Units" at bounding box center [0, 0] width 0 height 0
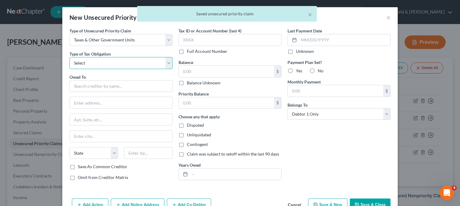
click at [70, 57] on select "Select Federal City State Franchise Tax Board Other" at bounding box center [121, 63] width 103 height 12
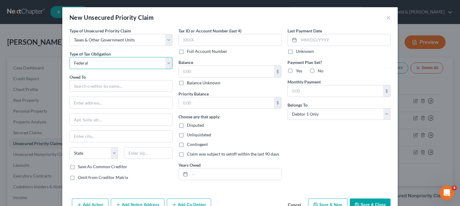
click option "Federal" at bounding box center [0, 0] width 0 height 0
click at [125, 86] on input "text" at bounding box center [121, 86] width 103 height 12
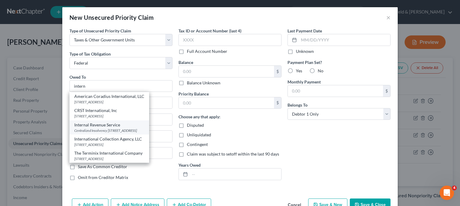
click at [108, 128] on div "Centralized Insolvency [STREET_ADDRESS]" at bounding box center [109, 130] width 70 height 5
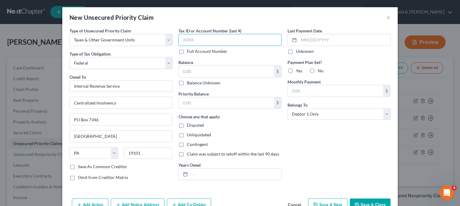
click at [203, 38] on input "text" at bounding box center [230, 40] width 103 height 12
click at [202, 70] on input "text" at bounding box center [226, 71] width 95 height 11
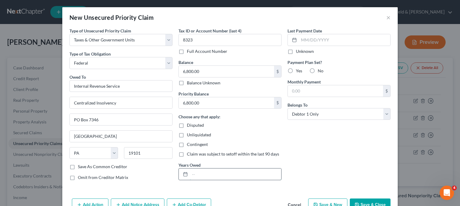
click at [200, 175] on input "text" at bounding box center [235, 173] width 91 height 11
click at [334, 202] on button "Save & New" at bounding box center [327, 204] width 39 height 13
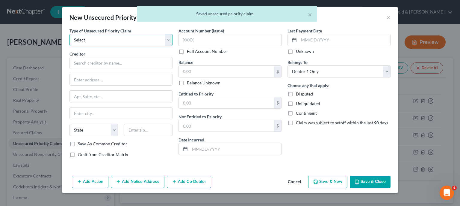
click at [70, 34] on select "Select Taxes & Other Government Units Domestic Support Obligations Extensions o…" at bounding box center [121, 40] width 103 height 12
click option "Taxes & Other Government Units" at bounding box center [0, 0] width 0 height 0
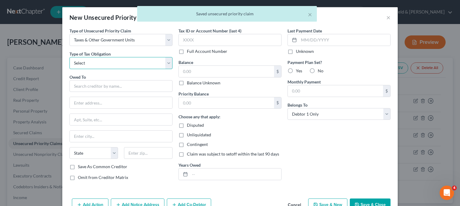
click at [70, 57] on select "Select Federal City State Franchise Tax Board Other" at bounding box center [121, 63] width 103 height 12
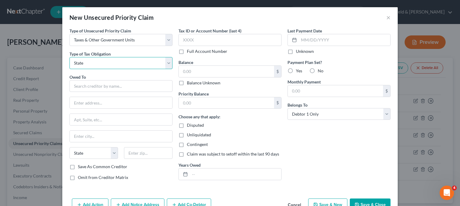
click option "State" at bounding box center [0, 0] width 0 height 0
click at [118, 91] on input "text" at bounding box center [121, 86] width 103 height 12
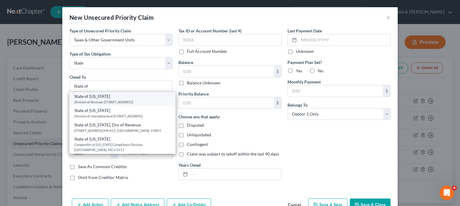
click at [114, 97] on div "State of [US_STATE]" at bounding box center [122, 96] width 97 height 6
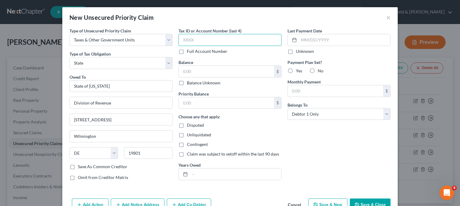
click at [192, 40] on input "text" at bounding box center [230, 40] width 103 height 12
click at [187, 83] on label "Balance Unknown" at bounding box center [204, 83] width 34 height 6
click at [189, 83] on input "Balance Unknown" at bounding box center [191, 82] width 4 height 4
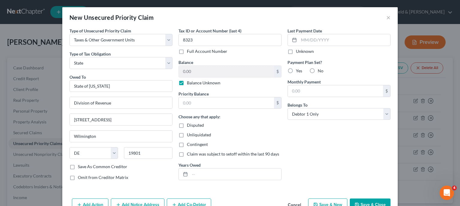
click at [359, 202] on button "Save & Close" at bounding box center [370, 204] width 41 height 13
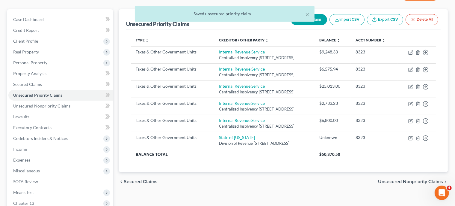
scroll to position [69, 0]
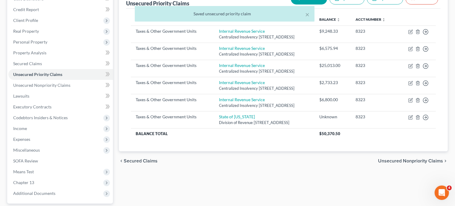
click at [423, 162] on span "Unsecured Nonpriority Claims" at bounding box center [410, 160] width 65 height 5
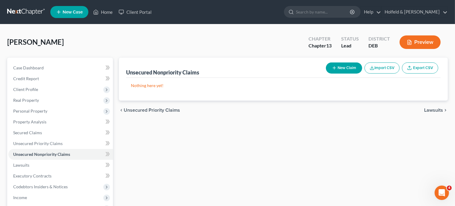
click at [340, 65] on button "New Claim" at bounding box center [344, 67] width 36 height 11
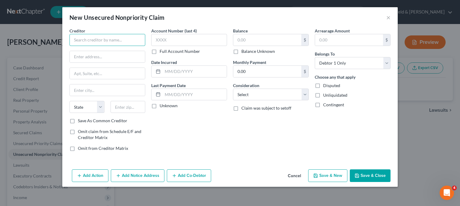
click at [115, 45] on input "text" at bounding box center [108, 40] width 76 height 12
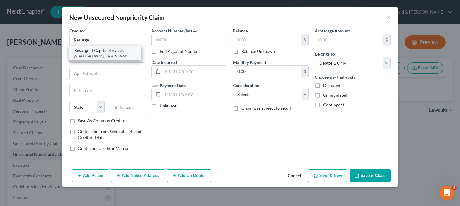
click at [112, 57] on div "[STREET_ADDRESS][PERSON_NAME]" at bounding box center [105, 55] width 62 height 5
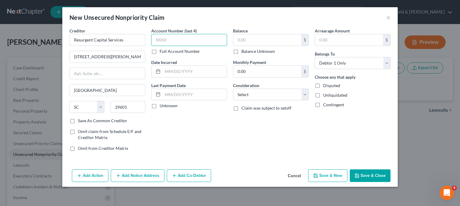
click at [167, 37] on input "text" at bounding box center [189, 40] width 76 height 12
click at [175, 69] on input "text" at bounding box center [195, 71] width 64 height 11
click at [260, 42] on input "text" at bounding box center [267, 39] width 68 height 11
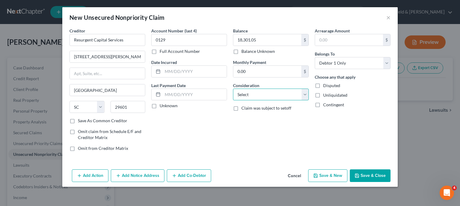
click at [233, 88] on select "Select Cable / Satellite Services Collection Agency Credit Card Debt Debt Couns…" at bounding box center [271, 94] width 76 height 12
click option "Monies Loaned / Advanced" at bounding box center [0, 0] width 0 height 0
click at [335, 172] on button "Save & New" at bounding box center [327, 175] width 39 height 13
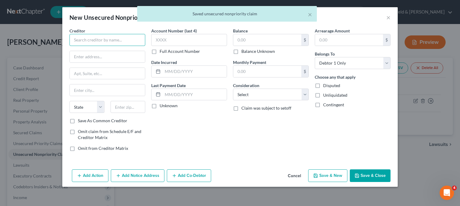
click at [114, 44] on input "text" at bounding box center [108, 40] width 76 height 12
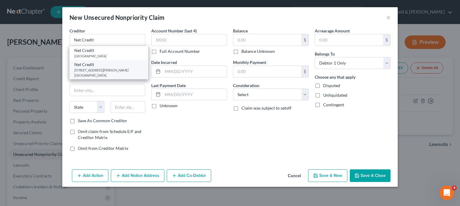
click at [109, 71] on div "[STREET_ADDRESS][PERSON_NAME] [GEOGRAPHIC_DATA]" at bounding box center [108, 72] width 69 height 10
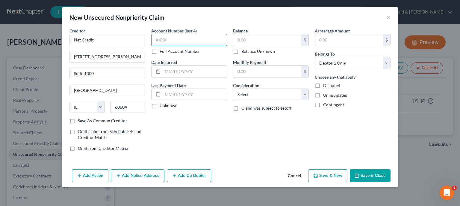
click at [180, 41] on input "text" at bounding box center [189, 40] width 76 height 12
click at [197, 73] on input "text" at bounding box center [195, 71] width 64 height 11
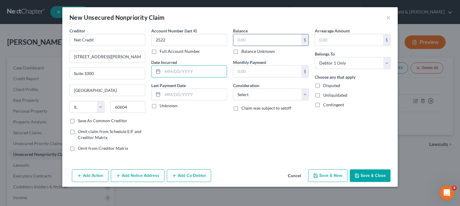
click at [281, 42] on input "text" at bounding box center [267, 39] width 68 height 11
click at [233, 88] on select "Select Cable / Satellite Services Collection Agency Credit Card Debt Debt Couns…" at bounding box center [271, 94] width 76 height 12
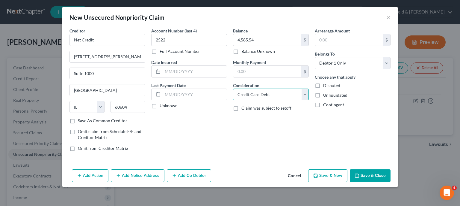
click option "Credit Card Debt" at bounding box center [0, 0] width 0 height 0
click at [332, 175] on button "Save & New" at bounding box center [327, 175] width 39 height 13
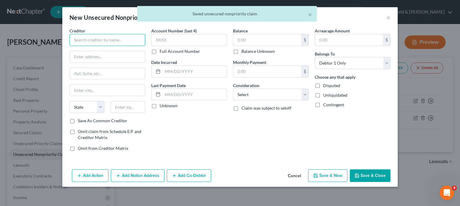
click at [113, 40] on input "text" at bounding box center [108, 40] width 76 height 12
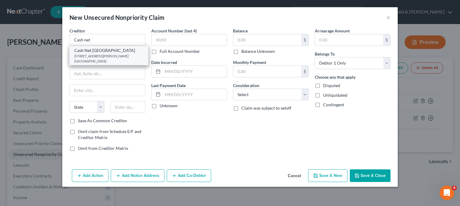
click at [112, 57] on div "[STREET_ADDRESS][PERSON_NAME] [GEOGRAPHIC_DATA]" at bounding box center [108, 58] width 69 height 10
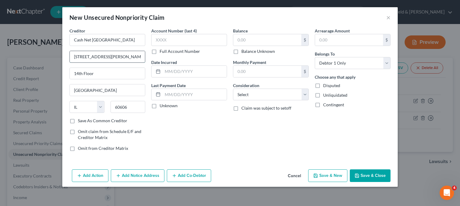
drag, startPoint x: 121, startPoint y: 56, endPoint x: 0, endPoint y: 70, distance: 121.9
click at [70, 62] on input "[STREET_ADDRESS][PERSON_NAME]" at bounding box center [107, 56] width 75 height 11
click at [80, 117] on input "Save As Common Creditor" at bounding box center [82, 119] width 4 height 4
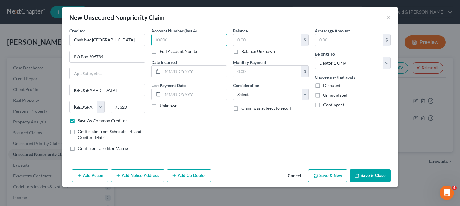
click at [172, 41] on input "text" at bounding box center [189, 40] width 76 height 12
click at [281, 37] on input "text" at bounding box center [267, 39] width 68 height 11
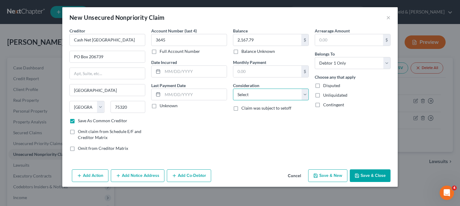
click at [233, 88] on select "Select Cable / Satellite Services Collection Agency Credit Card Debt Debt Couns…" at bounding box center [271, 94] width 76 height 12
click option "Credit Card Debt" at bounding box center [0, 0] width 0 height 0
click at [233, 88] on select "Select Cable / Satellite Services Collection Agency Credit Card Debt Debt Couns…" at bounding box center [271, 94] width 76 height 12
click option "Monies Loaned / Advanced" at bounding box center [0, 0] width 0 height 0
click at [328, 176] on button "Save & New" at bounding box center [327, 175] width 39 height 13
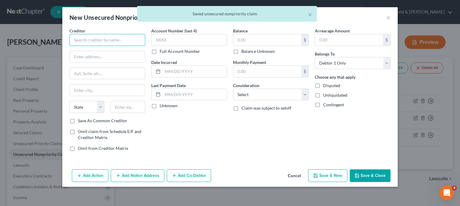
click at [139, 44] on input "text" at bounding box center [108, 40] width 76 height 12
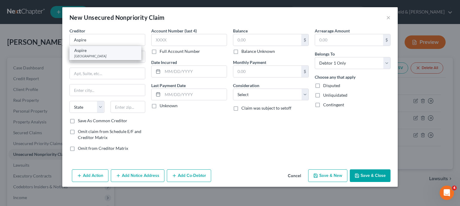
click at [126, 56] on div "[GEOGRAPHIC_DATA]" at bounding box center [105, 55] width 62 height 5
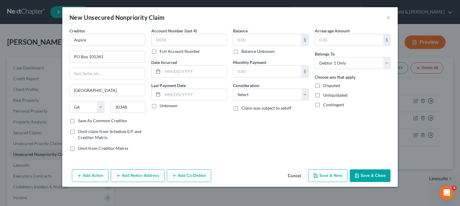
click at [181, 34] on label "Account Number (last 4)" at bounding box center [174, 31] width 46 height 6
click at [180, 39] on input "text" at bounding box center [189, 40] width 76 height 12
click at [279, 40] on input "text" at bounding box center [267, 39] width 68 height 11
click at [233, 88] on select "Select Cable / Satellite Services Collection Agency Credit Card Debt Debt Couns…" at bounding box center [271, 94] width 76 height 12
click option "Credit Card Debt" at bounding box center [0, 0] width 0 height 0
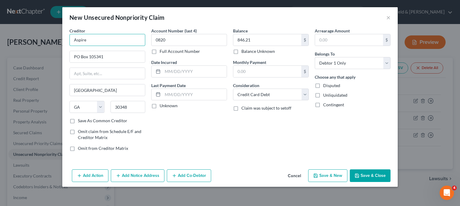
click at [122, 41] on input "Aspire" at bounding box center [108, 40] width 76 height 12
click at [336, 174] on button "Save & New" at bounding box center [327, 175] width 39 height 13
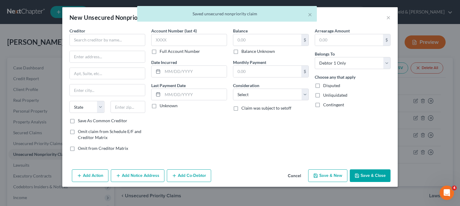
click at [129, 47] on div "Creditor * State [US_STATE] AK AR AZ CA CO [GEOGRAPHIC_DATA] DE DC [GEOGRAPHIC_…" at bounding box center [108, 73] width 76 height 90
click at [129, 42] on input "text" at bounding box center [108, 40] width 76 height 12
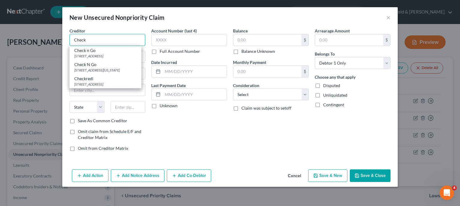
click at [129, 42] on input "Check" at bounding box center [108, 40] width 76 height 12
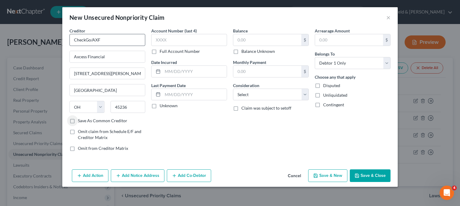
click at [80, 117] on input "Save As Common Creditor" at bounding box center [82, 119] width 4 height 4
click at [172, 40] on input "text" at bounding box center [189, 40] width 76 height 12
click at [251, 39] on input "text" at bounding box center [267, 39] width 68 height 11
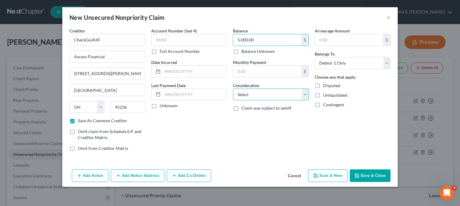
click at [233, 88] on select "Select Cable / Satellite Services Collection Agency Credit Card Debt Debt Couns…" at bounding box center [271, 94] width 76 height 12
click option "Monies Loaned / Advanced" at bounding box center [0, 0] width 0 height 0
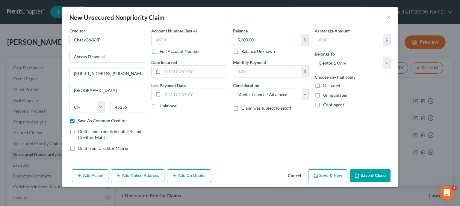
click at [329, 177] on button "Save & New" at bounding box center [327, 175] width 39 height 13
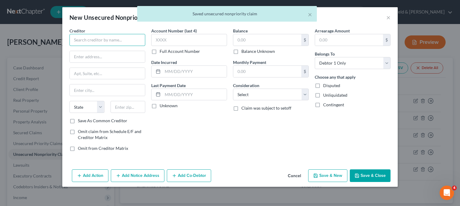
click at [114, 39] on input "text" at bounding box center [108, 40] width 76 height 12
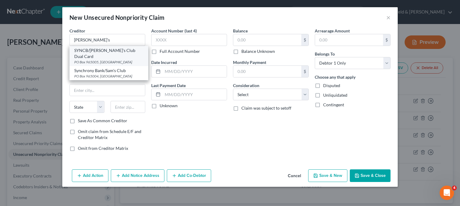
click at [118, 52] on div "SYNCB/[PERSON_NAME]'s Club Dual Card" at bounding box center [108, 53] width 69 height 12
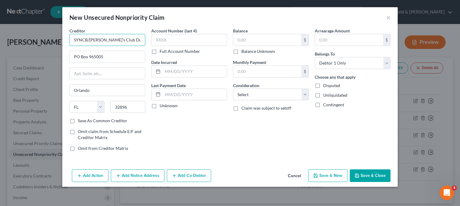
click at [133, 39] on input "SYNCB/[PERSON_NAME]'s Club Dual Card" at bounding box center [108, 40] width 76 height 12
drag, startPoint x: 101, startPoint y: 88, endPoint x: 3, endPoint y: 103, distance: 98.8
click at [70, 96] on input "Orlando" at bounding box center [107, 89] width 75 height 11
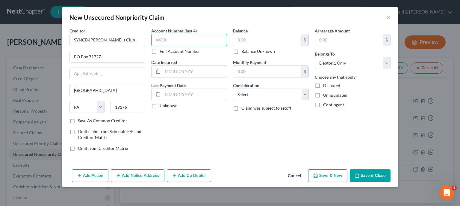
click at [182, 39] on input "text" at bounding box center [189, 40] width 76 height 12
click at [288, 38] on input "text" at bounding box center [267, 39] width 68 height 11
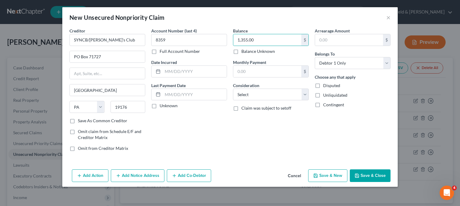
click at [327, 171] on button "Save & New" at bounding box center [327, 175] width 39 height 13
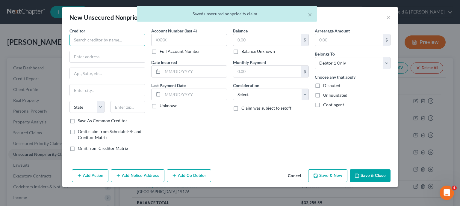
click at [103, 37] on input "text" at bounding box center [108, 40] width 76 height 12
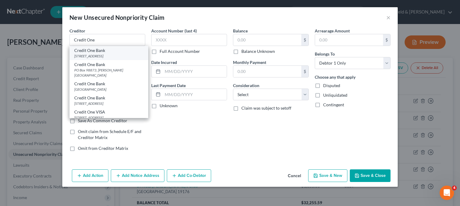
click at [124, 58] on div "Credit [GEOGRAPHIC_DATA][STREET_ADDRESS]" at bounding box center [109, 53] width 79 height 14
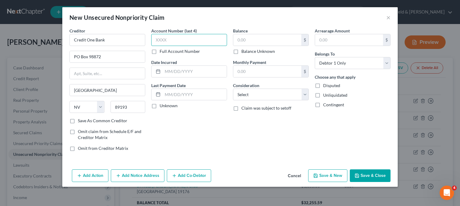
click at [171, 43] on input "text" at bounding box center [189, 40] width 76 height 12
click at [258, 41] on input "text" at bounding box center [267, 39] width 68 height 11
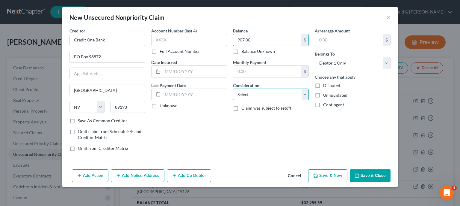
click at [233, 88] on select "Select Cable / Satellite Services Collection Agency Credit Card Debt Debt Couns…" at bounding box center [271, 94] width 76 height 12
click option "Credit Card Debt" at bounding box center [0, 0] width 0 height 0
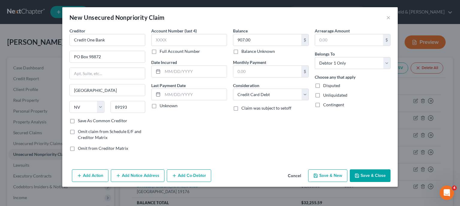
click at [328, 173] on button "Save & New" at bounding box center [327, 175] width 39 height 13
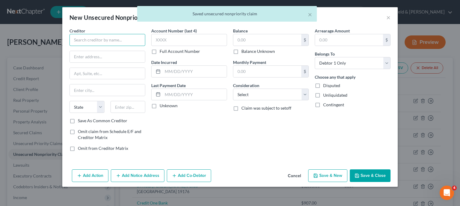
click at [104, 42] on input "text" at bounding box center [108, 40] width 76 height 12
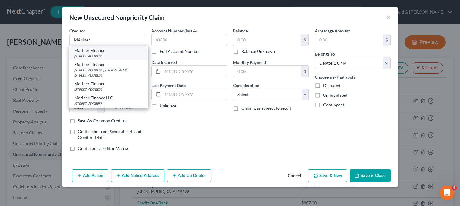
click at [97, 57] on div "[STREET_ADDRESS]" at bounding box center [108, 55] width 69 height 5
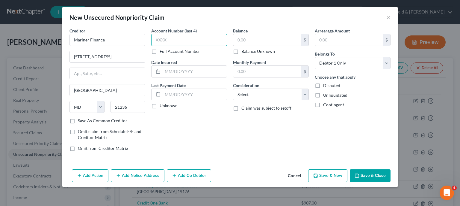
click at [163, 43] on input "text" at bounding box center [189, 40] width 76 height 12
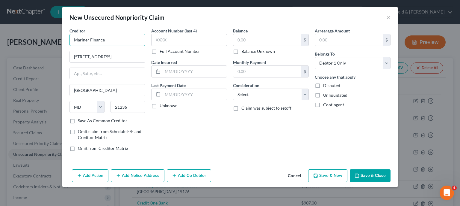
drag, startPoint x: 131, startPoint y: 39, endPoint x: 0, endPoint y: 49, distance: 131.6
click at [70, 46] on input "Mariner Finance" at bounding box center [108, 40] width 76 height 12
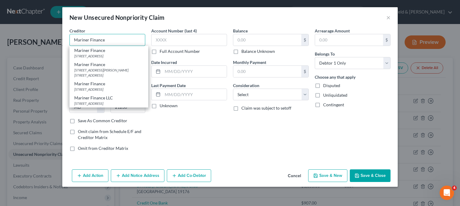
click at [120, 34] on input "Mariner Finance" at bounding box center [108, 40] width 76 height 12
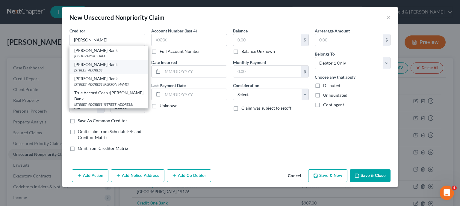
click at [123, 70] on div "[STREET_ADDRESS]" at bounding box center [108, 69] width 69 height 5
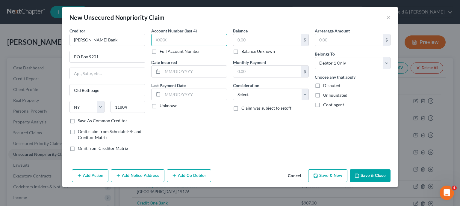
click at [169, 39] on input "text" at bounding box center [189, 40] width 76 height 12
click at [262, 41] on input "text" at bounding box center [267, 39] width 68 height 11
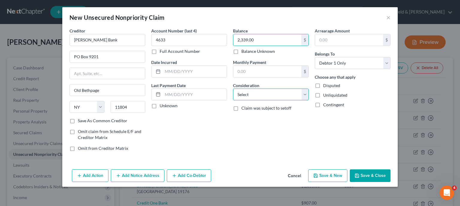
click at [233, 88] on select "Select Cable / Satellite Services Collection Agency Credit Card Debt Debt Couns…" at bounding box center [271, 94] width 76 height 12
click option "Credit Card Debt" at bounding box center [0, 0] width 0 height 0
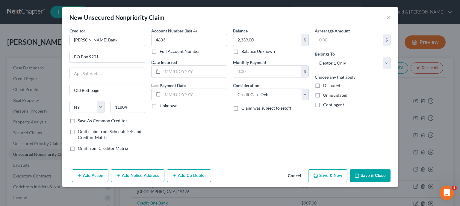
click at [323, 175] on button "Save & New" at bounding box center [327, 175] width 39 height 13
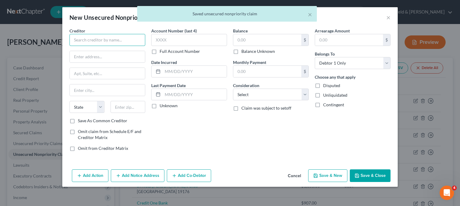
click at [139, 40] on input "text" at bounding box center [108, 40] width 76 height 12
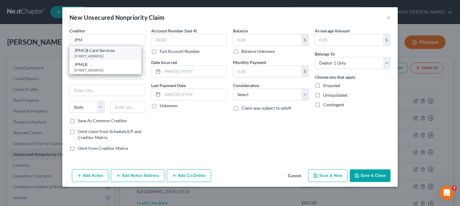
click at [115, 54] on div "[STREET_ADDRESS]" at bounding box center [105, 55] width 62 height 5
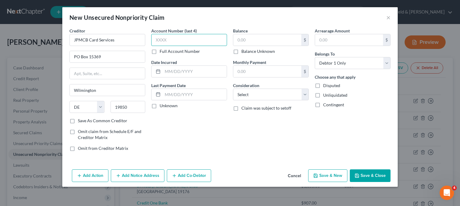
click at [194, 40] on input "text" at bounding box center [189, 40] width 76 height 12
click at [256, 40] on input "text" at bounding box center [267, 39] width 68 height 11
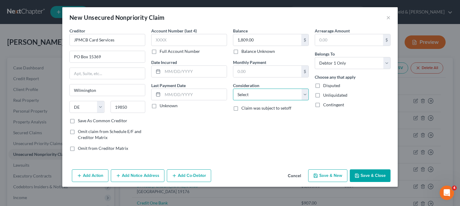
click at [233, 88] on select "Select Cable / Satellite Services Collection Agency Credit Card Debt Debt Couns…" at bounding box center [271, 94] width 76 height 12
click option "Credit Card Debt" at bounding box center [0, 0] width 0 height 0
click at [327, 178] on button "Save & New" at bounding box center [327, 175] width 39 height 13
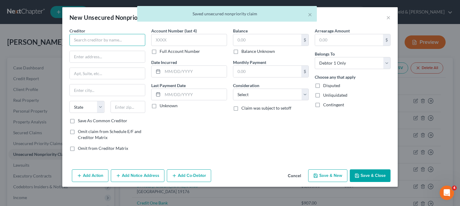
click at [121, 41] on input "text" at bounding box center [108, 40] width 76 height 12
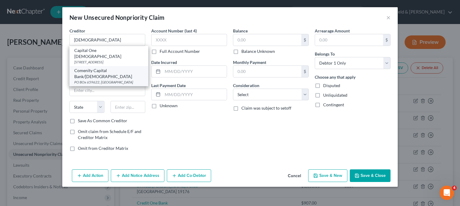
click at [117, 79] on div "PO BOx 659622, [GEOGRAPHIC_DATA]" at bounding box center [108, 81] width 69 height 5
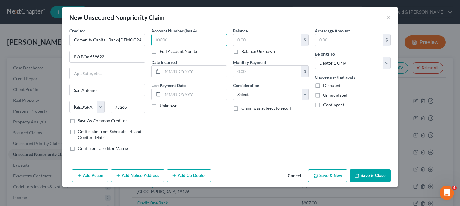
click at [177, 40] on input "text" at bounding box center [189, 40] width 76 height 12
click at [262, 42] on input "text" at bounding box center [267, 39] width 68 height 11
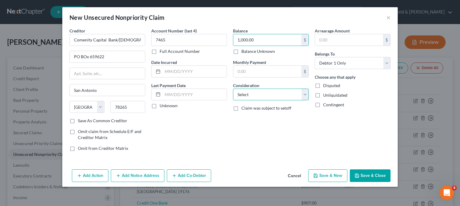
click at [233, 88] on select "Select Cable / Satellite Services Collection Agency Credit Card Debt Debt Couns…" at bounding box center [271, 94] width 76 height 12
click option "Credit Card Debt" at bounding box center [0, 0] width 0 height 0
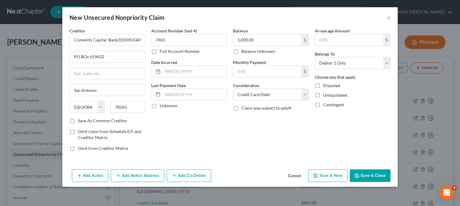
click at [327, 175] on button "Save & New" at bounding box center [327, 175] width 39 height 13
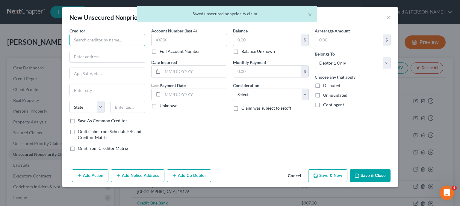
click at [113, 42] on input "text" at bounding box center [108, 40] width 76 height 12
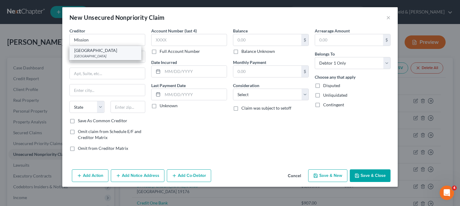
click at [93, 53] on div "[GEOGRAPHIC_DATA]" at bounding box center [105, 55] width 62 height 5
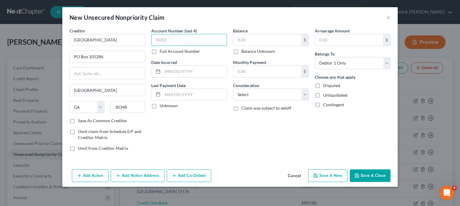
click at [188, 39] on input "text" at bounding box center [189, 40] width 76 height 12
click at [272, 40] on input "text" at bounding box center [267, 39] width 68 height 11
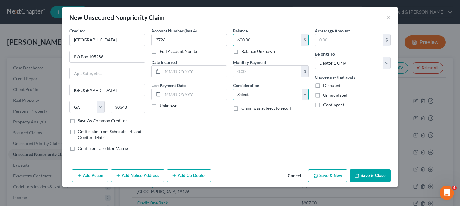
click at [233, 88] on select "Select Cable / Satellite Services Collection Agency Credit Card Debt Debt Couns…" at bounding box center [271, 94] width 76 height 12
click option "Monies Loaned / Advanced" at bounding box center [0, 0] width 0 height 0
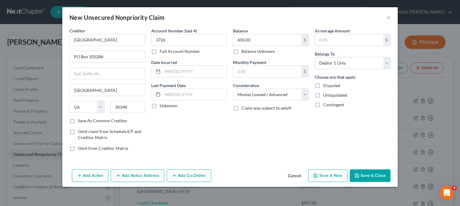
click at [344, 172] on button "Save & New" at bounding box center [327, 175] width 39 height 13
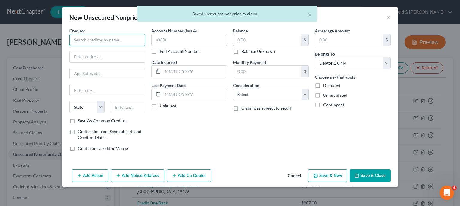
click at [112, 39] on input "text" at bounding box center [108, 40] width 76 height 12
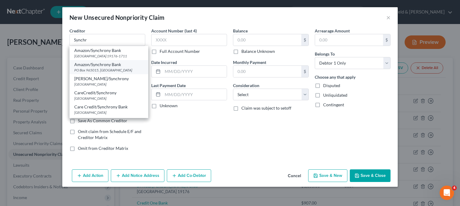
click at [120, 73] on div "PO Box 965015, [GEOGRAPHIC_DATA]" at bounding box center [108, 69] width 69 height 5
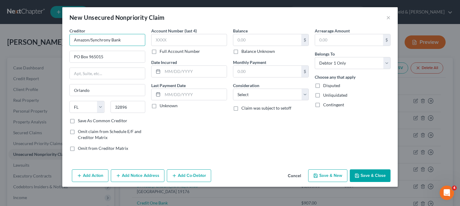
drag, startPoint x: 91, startPoint y: 39, endPoint x: 21, endPoint y: 43, distance: 69.6
click at [70, 43] on input "Amazon/Synchrony Bank" at bounding box center [108, 40] width 76 height 12
click at [246, 37] on input "text" at bounding box center [267, 39] width 68 height 11
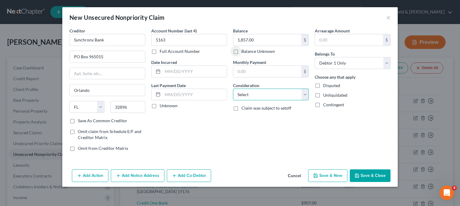
click at [233, 88] on select "Select Cable / Satellite Services Collection Agency Credit Card Debt Debt Couns…" at bounding box center [271, 94] width 76 height 12
click option "Credit Card Debt" at bounding box center [0, 0] width 0 height 0
click at [380, 170] on button "Save & Close" at bounding box center [370, 175] width 41 height 13
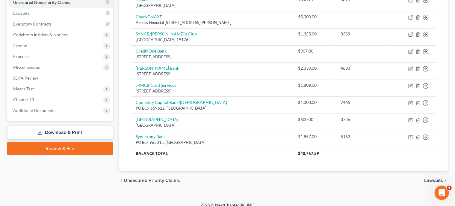
scroll to position [158, 0]
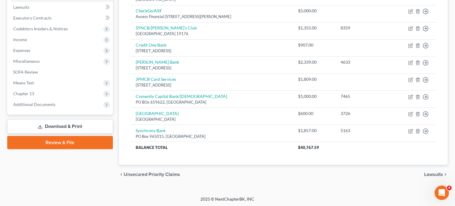
click at [434, 172] on span "Lawsuits" at bounding box center [433, 174] width 19 height 5
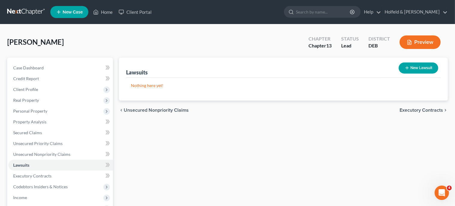
click at [432, 108] on span "Executory Contracts" at bounding box center [421, 110] width 43 height 5
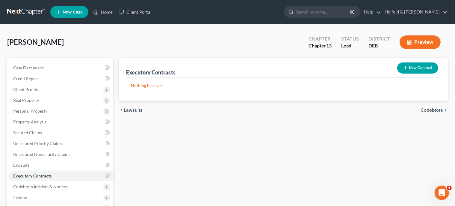
click at [432, 108] on span "Codebtors" at bounding box center [432, 110] width 22 height 5
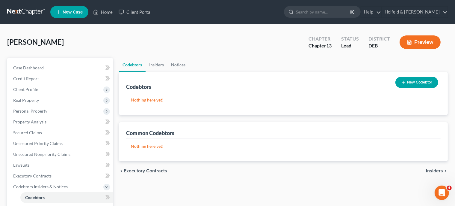
click at [430, 170] on span "Insiders" at bounding box center [434, 170] width 17 height 5
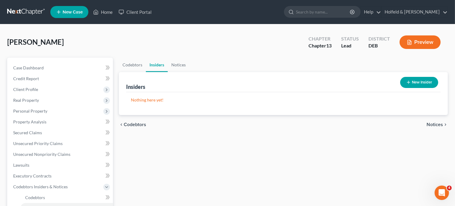
click at [439, 124] on span "Notices" at bounding box center [435, 124] width 16 height 5
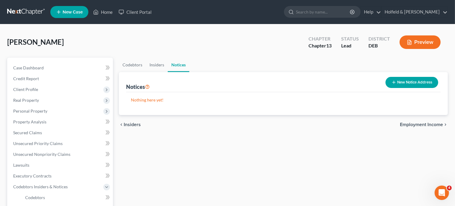
click at [439, 124] on span "Employment Income" at bounding box center [421, 124] width 43 height 5
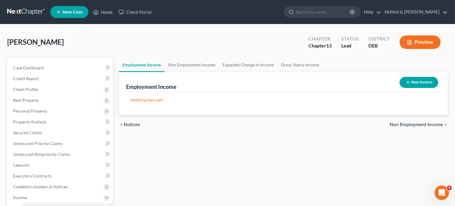
click at [432, 79] on button "New Income" at bounding box center [419, 82] width 39 height 11
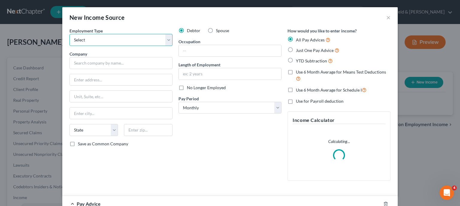
click at [70, 34] on select "Select Full or [DEMOGRAPHIC_DATA] Employment Self Employment" at bounding box center [121, 40] width 103 height 12
click option "Full or [DEMOGRAPHIC_DATA] Employment" at bounding box center [0, 0] width 0 height 0
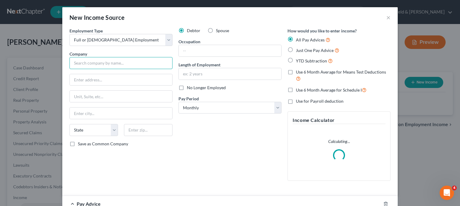
click at [138, 61] on input "text" at bounding box center [121, 63] width 103 height 12
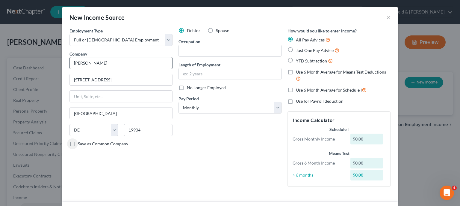
click at [80, 141] on input "Save as Common Company" at bounding box center [82, 143] width 4 height 4
click at [187, 54] on input "text" at bounding box center [230, 50] width 102 height 11
click at [296, 50] on label "Just One Pay Advice" at bounding box center [317, 50] width 43 height 7
click at [298, 50] on input "Just One Pay Advice" at bounding box center [300, 49] width 4 height 4
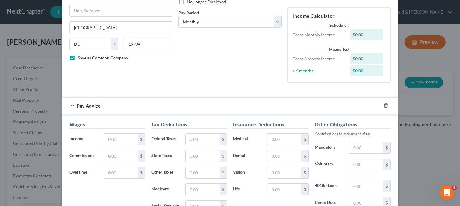
scroll to position [89, 0]
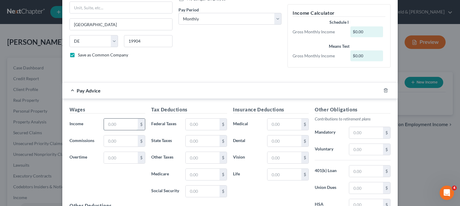
click at [125, 121] on input "text" at bounding box center [121, 123] width 34 height 11
click at [179, 13] on select "Select Monthly Twice Monthly Every Other Week Weekly" at bounding box center [230, 19] width 103 height 12
click option "Weekly" at bounding box center [0, 0] width 0 height 0
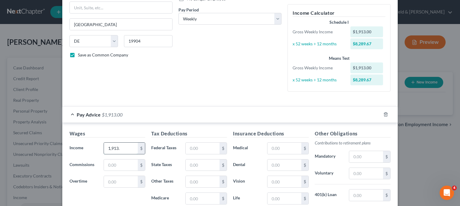
click at [132, 147] on input "1,913." at bounding box center [121, 147] width 34 height 11
click at [127, 168] on input "text" at bounding box center [121, 164] width 34 height 11
click at [120, 183] on input "text" at bounding box center [121, 181] width 34 height 11
drag, startPoint x: 123, startPoint y: 181, endPoint x: 80, endPoint y: 182, distance: 43.8
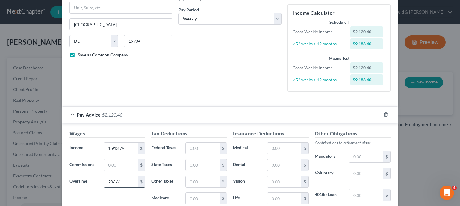
click at [104, 182] on input "206.61" at bounding box center [121, 181] width 34 height 11
click at [211, 148] on input "text" at bounding box center [203, 147] width 34 height 11
click at [192, 196] on input "text" at bounding box center [203, 197] width 34 height 11
click at [202, 164] on input "text" at bounding box center [203, 164] width 34 height 11
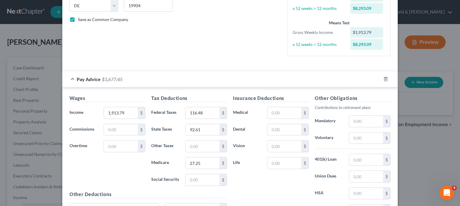
scroll to position [137, 0]
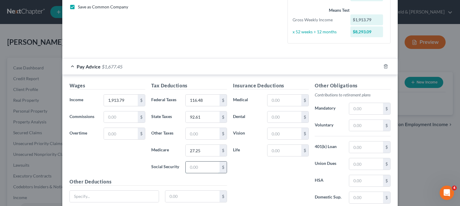
click at [189, 165] on input "text" at bounding box center [203, 166] width 34 height 11
drag, startPoint x: 212, startPoint y: 98, endPoint x: 159, endPoint y: 100, distance: 53.4
click at [186, 100] on input "116.48" at bounding box center [203, 99] width 34 height 11
click at [275, 98] on input "text" at bounding box center [285, 99] width 34 height 11
click at [278, 119] on input "text" at bounding box center [285, 116] width 34 height 11
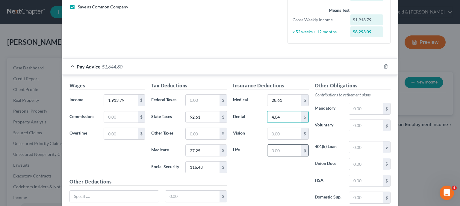
click at [282, 151] on input "text" at bounding box center [285, 149] width 34 height 11
click at [357, 128] on input "text" at bounding box center [366, 125] width 34 height 11
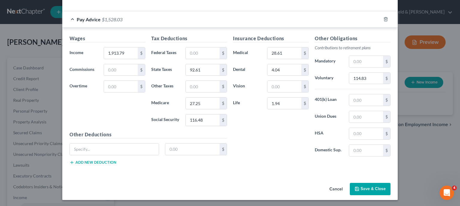
click at [367, 186] on button "Save & Close" at bounding box center [370, 189] width 41 height 13
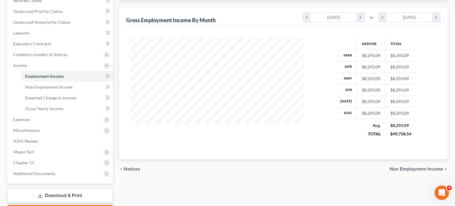
scroll to position [137, 0]
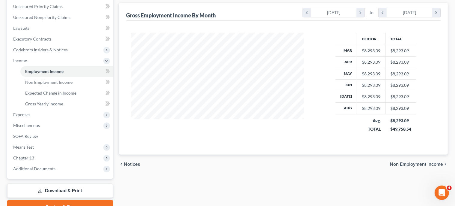
click at [428, 165] on span "Non Employment Income" at bounding box center [416, 164] width 53 height 5
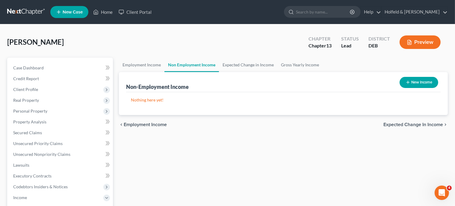
click at [423, 122] on span "Expected Change in Income" at bounding box center [414, 124] width 60 height 5
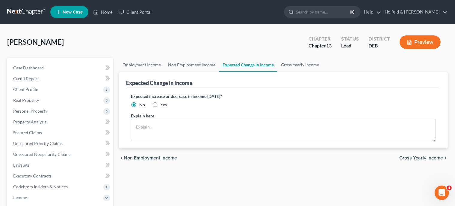
click at [424, 157] on span "Gross Yearly Income" at bounding box center [421, 157] width 44 height 5
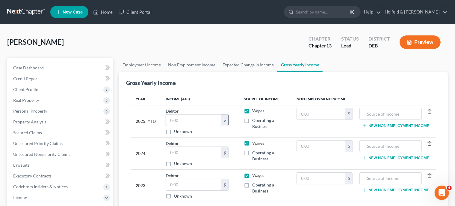
click at [193, 123] on input "text" at bounding box center [193, 119] width 55 height 11
click at [199, 147] on input "text" at bounding box center [193, 152] width 55 height 11
click at [200, 185] on input "text" at bounding box center [193, 184] width 55 height 11
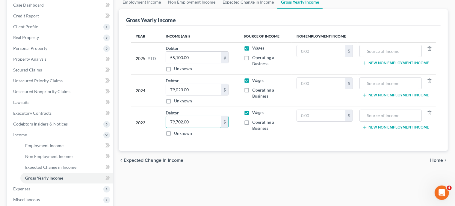
scroll to position [65, 0]
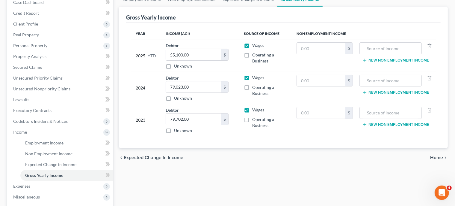
click at [442, 158] on span "Home" at bounding box center [436, 157] width 13 height 5
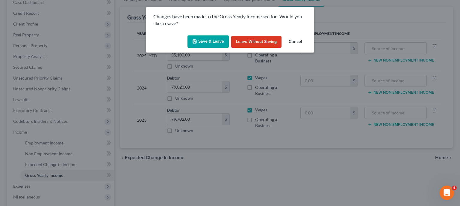
click at [215, 44] on button "Save & Leave" at bounding box center [208, 41] width 41 height 13
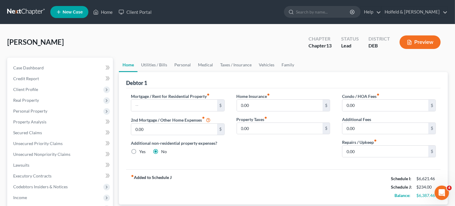
click at [173, 94] on label "Mortgage / Rent for Residential Property fiber_manual_record" at bounding box center [170, 96] width 79 height 6
click at [163, 102] on input "text" at bounding box center [174, 104] width 86 height 11
click at [363, 147] on input "0.00" at bounding box center [386, 150] width 86 height 11
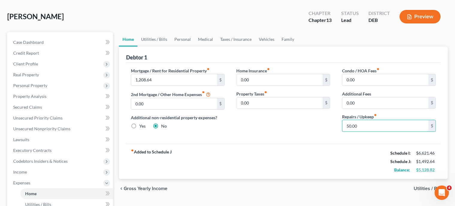
scroll to position [28, 0]
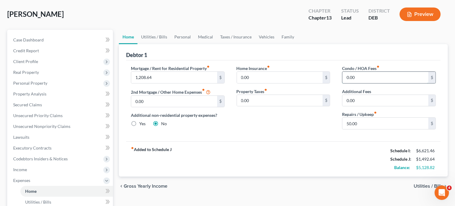
click at [391, 72] on input "0.00" at bounding box center [386, 77] width 86 height 11
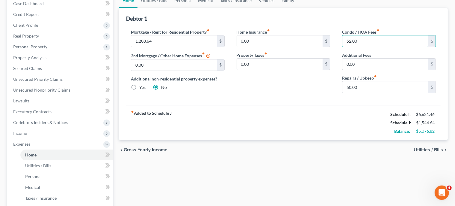
scroll to position [82, 0]
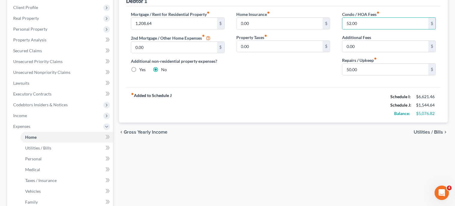
click at [427, 129] on span "Utilities / Bills" at bounding box center [428, 131] width 29 height 5
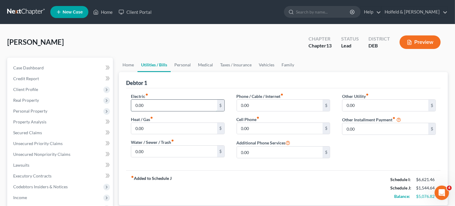
click at [186, 103] on input "0.00" at bounding box center [174, 104] width 86 height 11
click at [261, 103] on input "0.00" at bounding box center [280, 104] width 86 height 11
click at [250, 129] on input "0.00" at bounding box center [280, 128] width 86 height 11
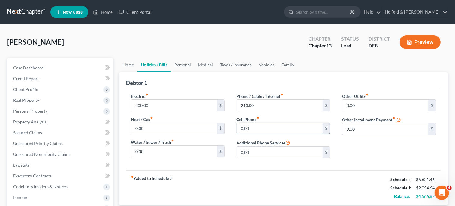
click at [250, 129] on input "0.00" at bounding box center [280, 128] width 86 height 11
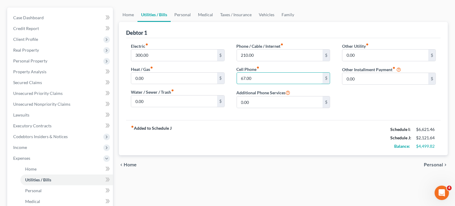
scroll to position [51, 0]
click at [436, 162] on span "Personal" at bounding box center [433, 163] width 19 height 5
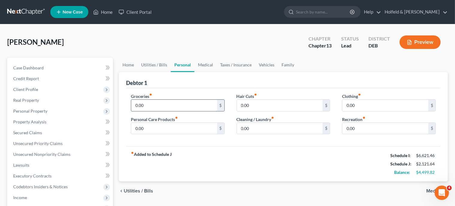
click at [144, 101] on input "0.00" at bounding box center [174, 104] width 86 height 11
click at [148, 126] on input "0.00" at bounding box center [174, 128] width 86 height 11
click at [361, 105] on input "0.00" at bounding box center [386, 104] width 86 height 11
click at [356, 131] on input "0.00" at bounding box center [386, 128] width 86 height 11
click at [427, 189] on span "Medical" at bounding box center [434, 190] width 17 height 5
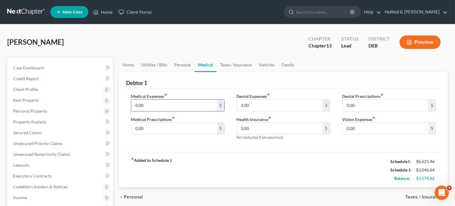
click at [153, 105] on input "0.00" at bounding box center [174, 104] width 86 height 11
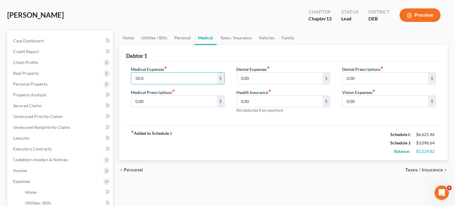
scroll to position [30, 0]
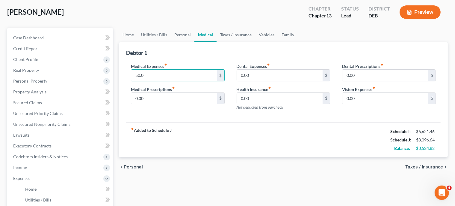
click at [420, 165] on span "Taxes / Insurance" at bounding box center [424, 166] width 38 height 5
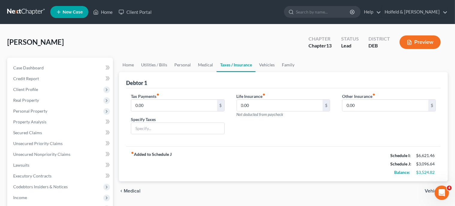
scroll to position [17, 0]
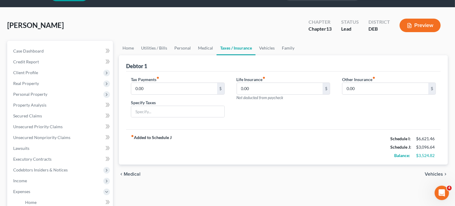
click at [432, 175] on span "Vehicles" at bounding box center [434, 173] width 18 height 5
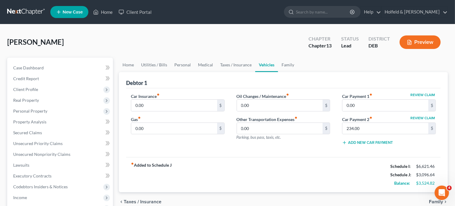
click at [168, 98] on div "Car Insurance fiber_manual_record 0.00 $" at bounding box center [178, 102] width 94 height 18
click at [162, 104] on input "0.00" at bounding box center [174, 104] width 86 height 11
click at [152, 125] on input "0.00" at bounding box center [174, 128] width 86 height 11
click at [255, 109] on input "0.00" at bounding box center [280, 104] width 86 height 11
click at [388, 102] on input "0.00" at bounding box center [386, 104] width 86 height 11
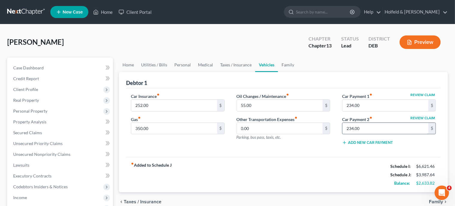
click at [376, 132] on input "234.00" at bounding box center [386, 128] width 86 height 11
click at [430, 203] on span "Family" at bounding box center [436, 201] width 14 height 5
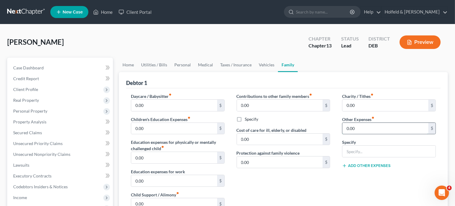
click at [351, 132] on input "0.00" at bounding box center [386, 128] width 86 height 11
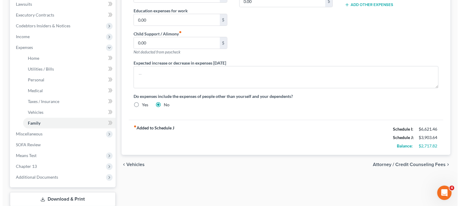
scroll to position [165, 0]
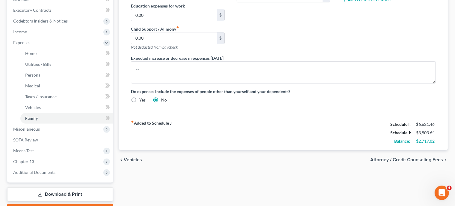
click at [419, 158] on span "Attorney / Credit Counseling Fees" at bounding box center [406, 159] width 73 height 5
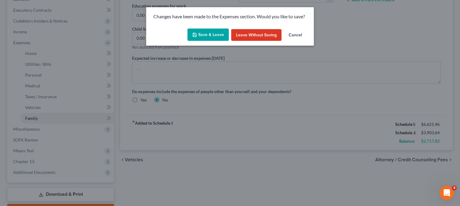
click at [218, 33] on button "Save & Leave" at bounding box center [208, 34] width 41 height 13
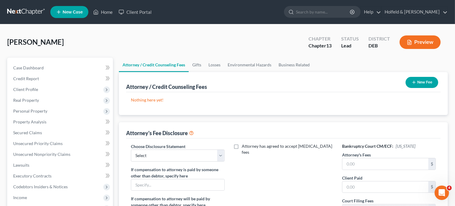
click at [426, 79] on button "New Fee" at bounding box center [422, 82] width 33 height 11
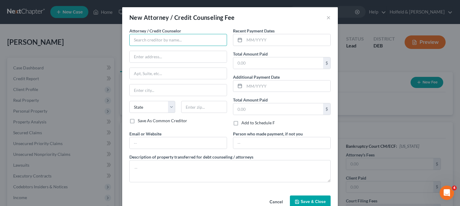
click at [162, 39] on input "text" at bounding box center [178, 40] width 98 height 12
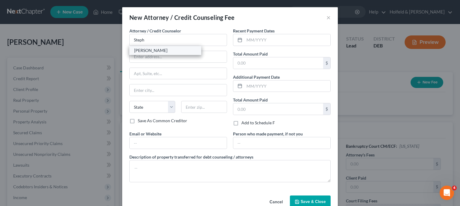
click at [149, 51] on div "[PERSON_NAME]" at bounding box center [165, 50] width 62 height 6
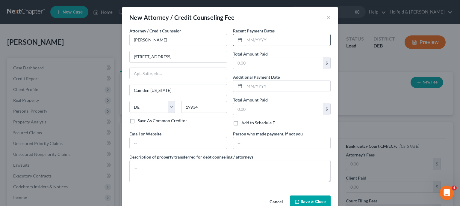
click at [259, 40] on input "text" at bounding box center [288, 39] width 86 height 11
click at [266, 62] on input "text" at bounding box center [278, 62] width 90 height 11
click at [309, 202] on span "Save & Close" at bounding box center [313, 201] width 25 height 5
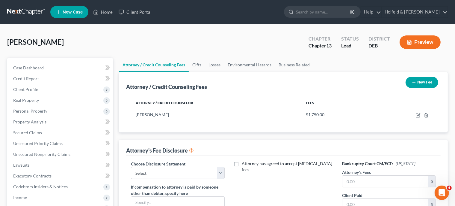
click at [431, 82] on button "New Fee" at bounding box center [422, 82] width 33 height 11
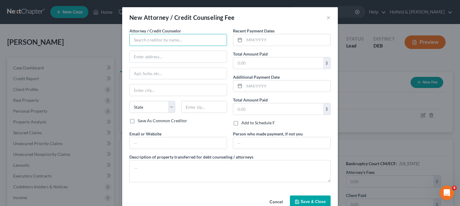
click at [187, 36] on input "text" at bounding box center [178, 40] width 98 height 12
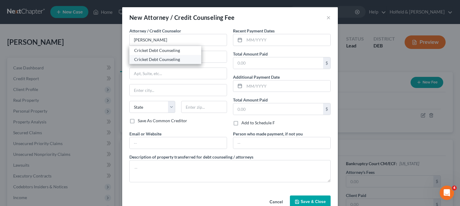
click at [165, 60] on div "Cricket Debt Counseling" at bounding box center [165, 59] width 62 height 6
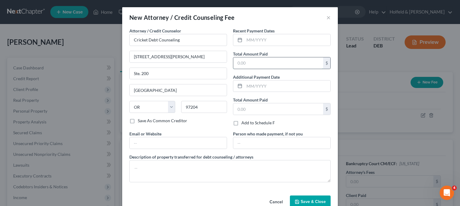
click at [261, 61] on input "text" at bounding box center [278, 62] width 90 height 11
click at [306, 199] on span "Save & Close" at bounding box center [313, 201] width 25 height 5
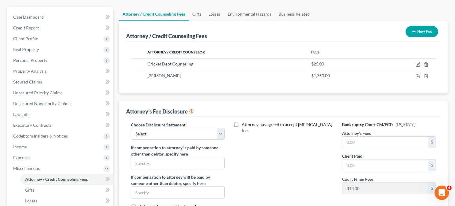
scroll to position [64, 0]
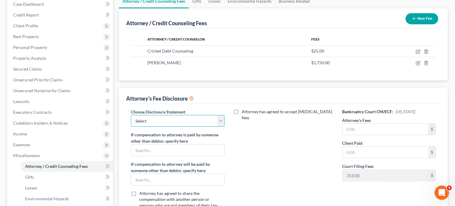
click at [131, 115] on select "Select Holfeld & [PERSON_NAME]" at bounding box center [178, 121] width 94 height 12
click option "Holfeld & [PERSON_NAME]" at bounding box center [0, 0] width 0 height 0
click at [377, 127] on input "text" at bounding box center [386, 128] width 86 height 11
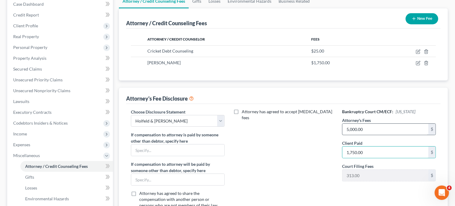
scroll to position [177, 0]
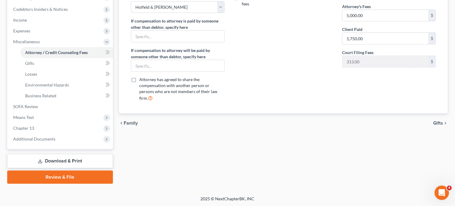
click at [442, 120] on span "Gifts" at bounding box center [438, 122] width 10 height 5
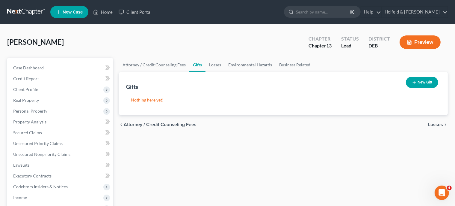
click at [436, 124] on span "Losses" at bounding box center [435, 124] width 15 height 5
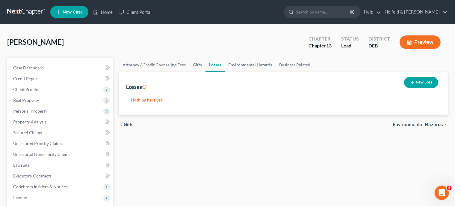
click at [436, 124] on span "Environmental Hazards" at bounding box center [418, 124] width 50 height 5
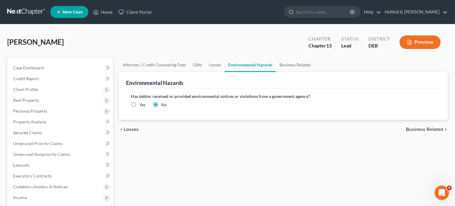
click at [432, 128] on span "Business Related" at bounding box center [424, 129] width 37 height 5
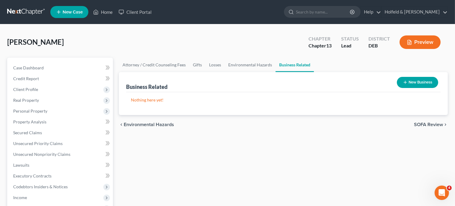
click at [432, 122] on span "SOFA Review" at bounding box center [428, 124] width 29 height 5
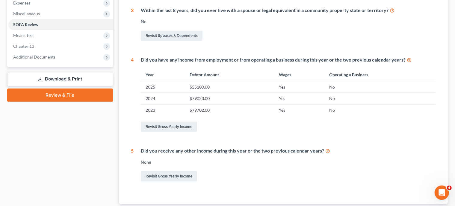
scroll to position [245, 0]
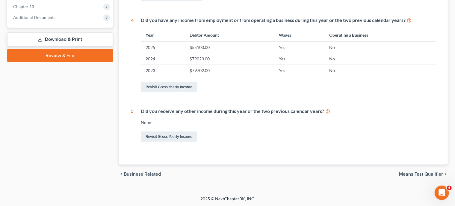
click at [429, 173] on span "Means Test Qualifier" at bounding box center [421, 173] width 44 height 5
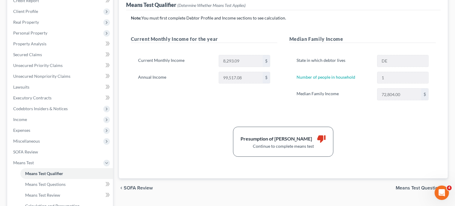
scroll to position [123, 0]
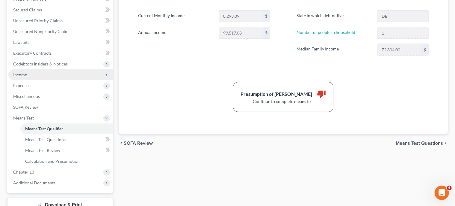
click at [28, 73] on span "Income" at bounding box center [60, 74] width 105 height 11
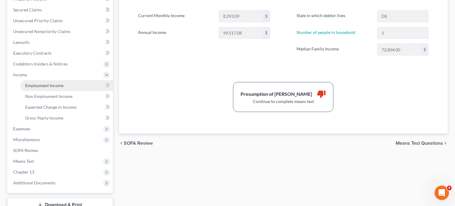
click at [34, 84] on span "Employment Income" at bounding box center [44, 85] width 38 height 5
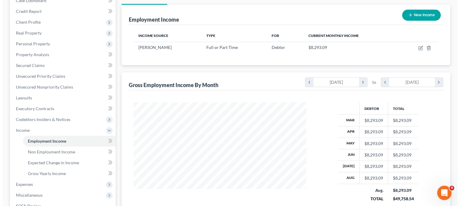
scroll to position [65, 0]
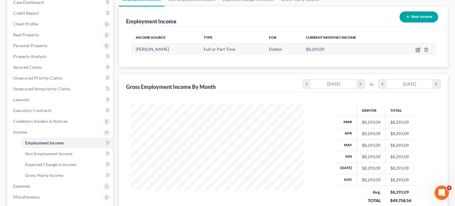
click at [418, 49] on icon "button" at bounding box center [418, 49] width 5 height 5
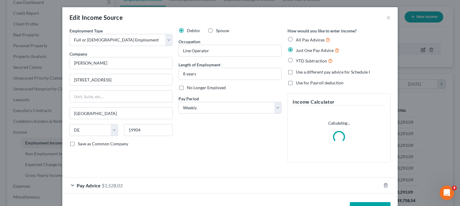
scroll to position [107, 187]
click at [275, 189] on div "Pay Advice $1,528.03" at bounding box center [221, 185] width 319 height 16
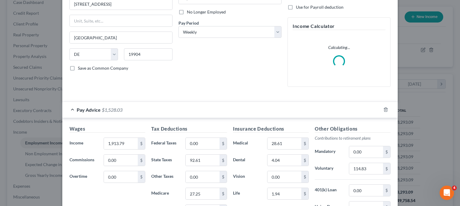
scroll to position [77, 0]
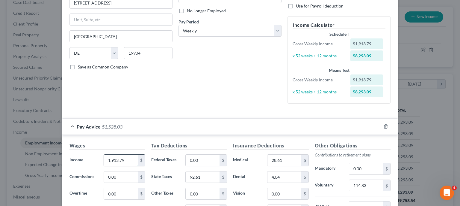
click at [108, 158] on input "1,913.79" at bounding box center [121, 159] width 34 height 11
click at [112, 160] on input "1,913.79" at bounding box center [121, 159] width 34 height 11
click at [111, 159] on input "113.79" at bounding box center [121, 159] width 34 height 11
click at [123, 179] on input "0.00" at bounding box center [121, 176] width 34 height 11
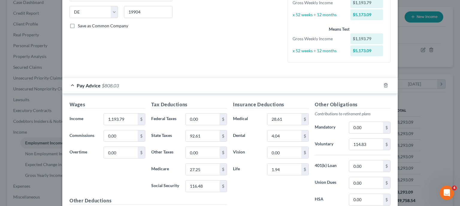
scroll to position [121, 0]
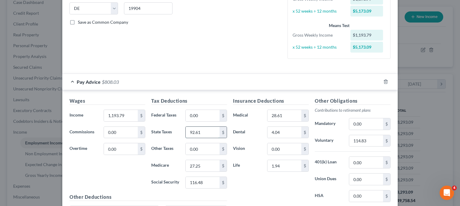
drag, startPoint x: 202, startPoint y: 132, endPoint x: 136, endPoint y: 139, distance: 66.3
click at [186, 138] on input "92.61" at bounding box center [203, 131] width 34 height 11
click at [205, 111] on input "0.00" at bounding box center [203, 115] width 34 height 11
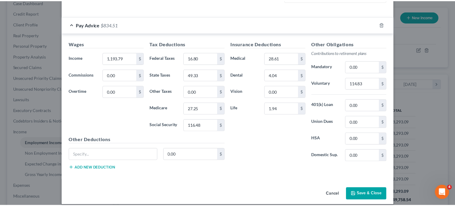
scroll to position [184, 0]
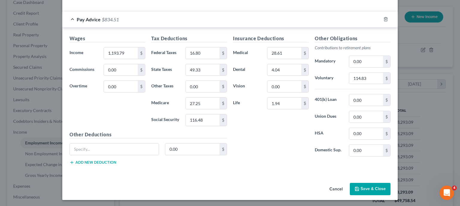
click at [373, 185] on button "Save & Close" at bounding box center [370, 189] width 41 height 13
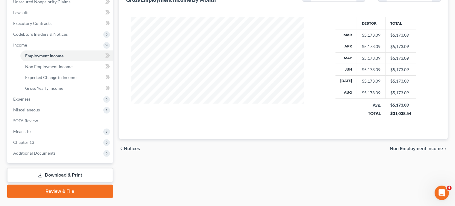
scroll to position [163, 0]
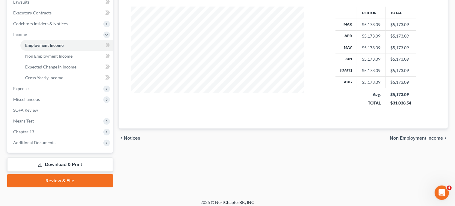
click at [429, 139] on span "Non Employment Income" at bounding box center [416, 137] width 53 height 5
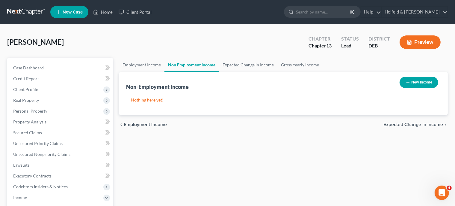
click at [427, 122] on span "Expected Change in Income" at bounding box center [414, 124] width 60 height 5
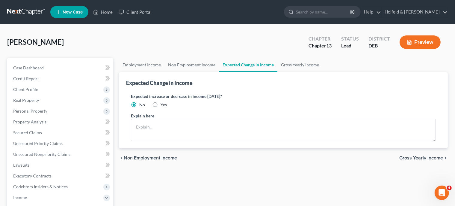
click at [431, 157] on span "Gross Yearly Income" at bounding box center [421, 157] width 44 height 5
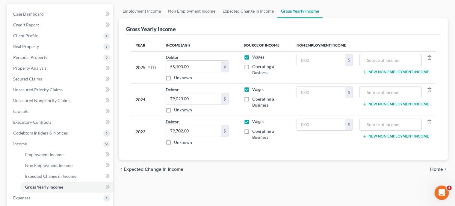
scroll to position [58, 0]
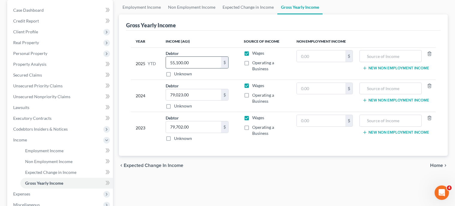
click at [192, 64] on input "55,100.00" at bounding box center [193, 62] width 55 height 11
click at [442, 165] on span "Home" at bounding box center [436, 165] width 13 height 5
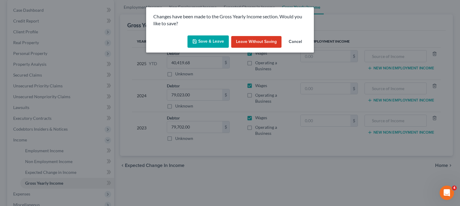
click at [217, 44] on button "Save & Leave" at bounding box center [208, 41] width 41 height 13
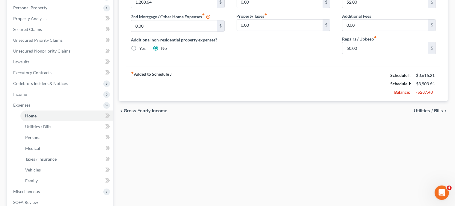
scroll to position [104, 0]
click at [427, 110] on span "Utilities / Bills" at bounding box center [428, 110] width 29 height 5
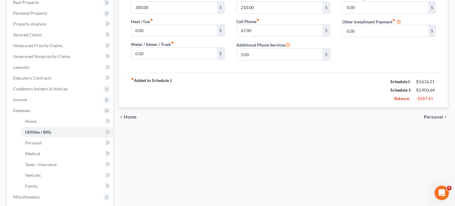
click at [439, 118] on span "Personal" at bounding box center [433, 116] width 19 height 5
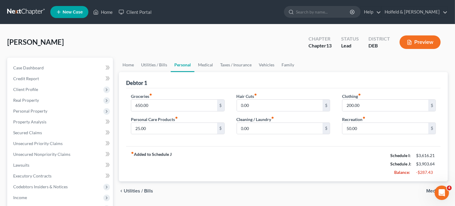
click at [429, 190] on span "Medical" at bounding box center [434, 190] width 17 height 5
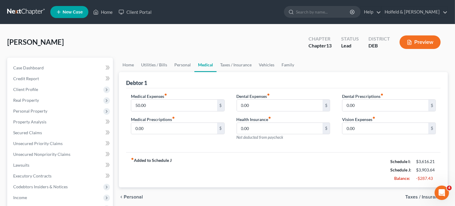
click at [423, 195] on span "Taxes / Insurance" at bounding box center [424, 196] width 38 height 5
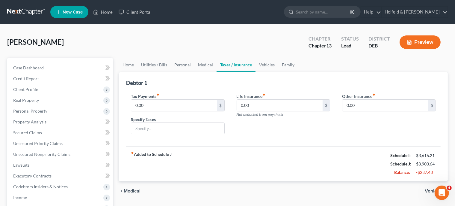
click at [429, 191] on span "Vehicles" at bounding box center [434, 190] width 18 height 5
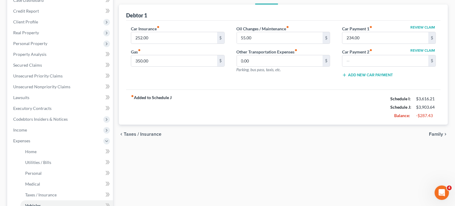
scroll to position [82, 0]
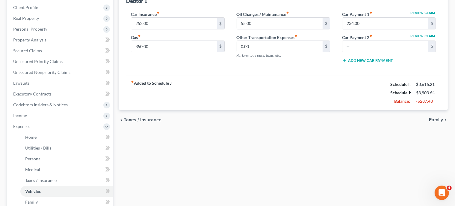
click at [434, 117] on span "Family" at bounding box center [436, 119] width 14 height 5
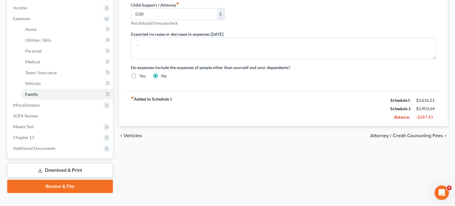
scroll to position [193, 0]
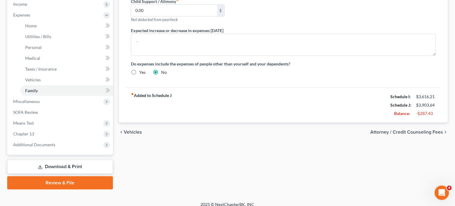
click at [435, 132] on span "Attorney / Credit Counseling Fees" at bounding box center [406, 131] width 73 height 5
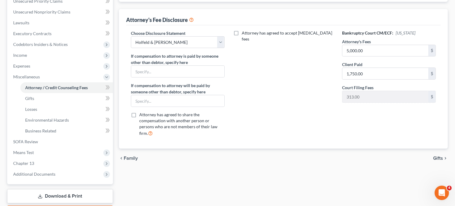
scroll to position [164, 0]
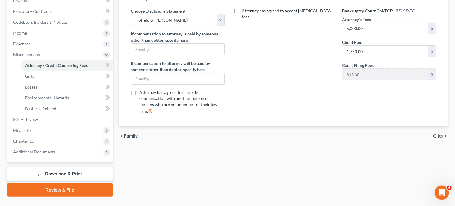
click at [443, 133] on span "Gifts" at bounding box center [438, 135] width 10 height 5
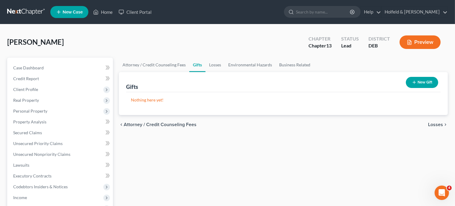
click at [442, 125] on span "Losses" at bounding box center [435, 124] width 15 height 5
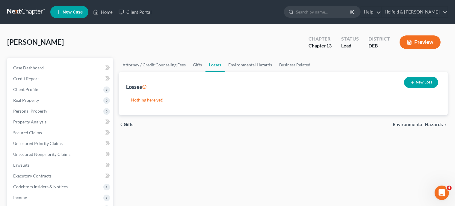
click at [442, 125] on span "Environmental Hazards" at bounding box center [418, 124] width 50 height 5
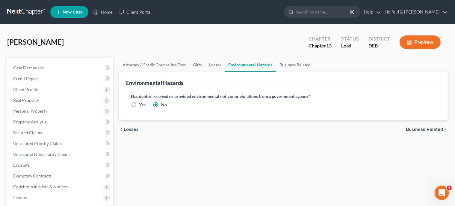
click at [442, 125] on div "chevron_left Losses Business Related chevron_right" at bounding box center [283, 129] width 329 height 19
click at [441, 129] on span "Business Related" at bounding box center [424, 129] width 37 height 5
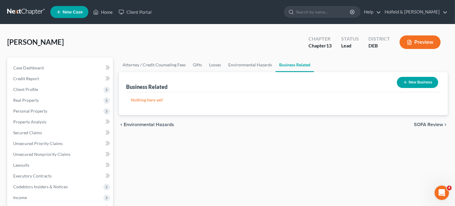
click at [441, 129] on div "chevron_left Environmental Hazards SOFA Review chevron_right" at bounding box center [283, 124] width 329 height 19
click at [441, 126] on span "SOFA Review" at bounding box center [428, 124] width 29 height 5
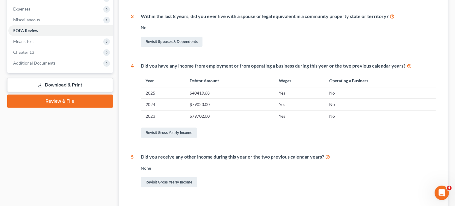
scroll to position [245, 0]
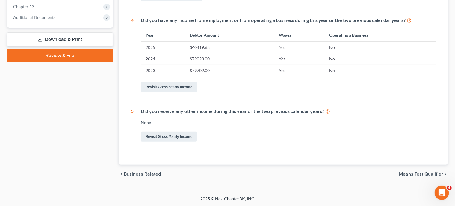
click at [429, 173] on span "Means Test Qualifier" at bounding box center [421, 173] width 44 height 5
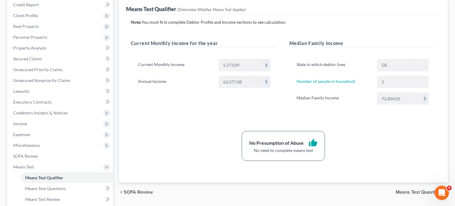
scroll to position [75, 0]
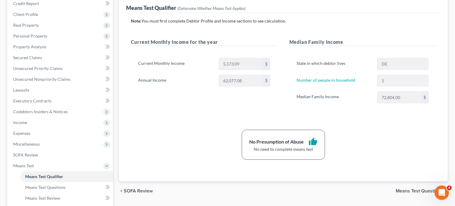
click at [430, 190] on span "Means Test Questions" at bounding box center [419, 190] width 47 height 5
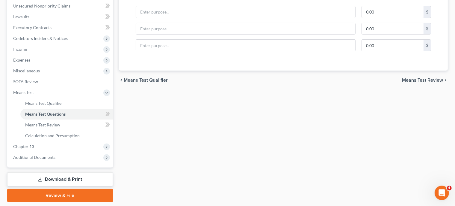
scroll to position [166, 0]
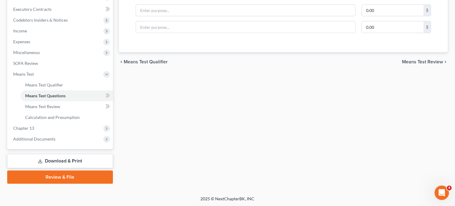
click at [96, 159] on link "Download & Print" at bounding box center [60, 161] width 106 height 14
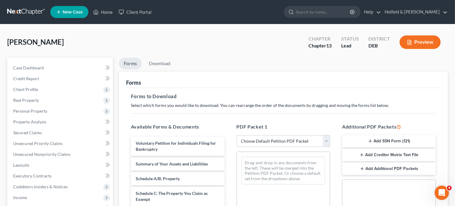
click at [237, 135] on select "Choose Default Petition PDF Packet Complete Bankruptcy Petition (all forms and …" at bounding box center [284, 141] width 94 height 12
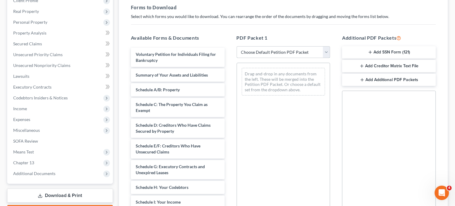
scroll to position [153, 0]
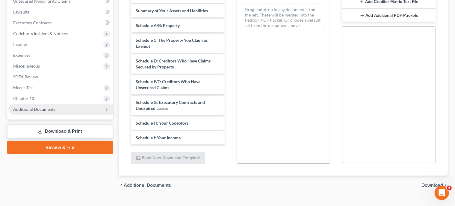
click at [63, 110] on span "Additional Documents" at bounding box center [60, 109] width 105 height 11
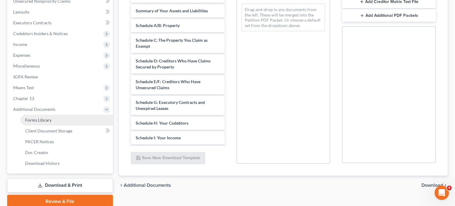
click at [58, 118] on link "Forms Library" at bounding box center [66, 119] width 93 height 11
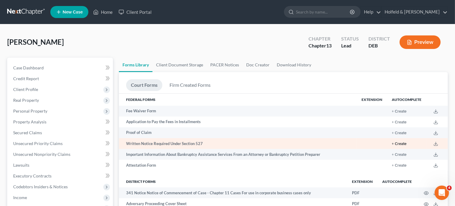
click at [399, 144] on button "+ Create" at bounding box center [399, 144] width 15 height 4
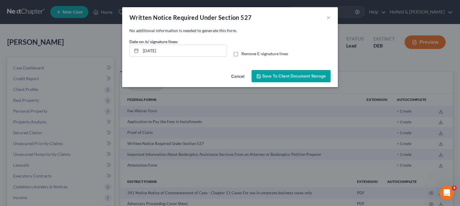
click at [285, 75] on span "Save to Client Document Storage" at bounding box center [295, 75] width 64 height 5
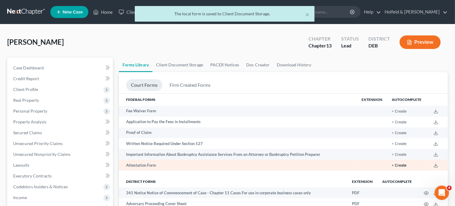
click at [406, 165] on button "+ Create" at bounding box center [399, 165] width 15 height 4
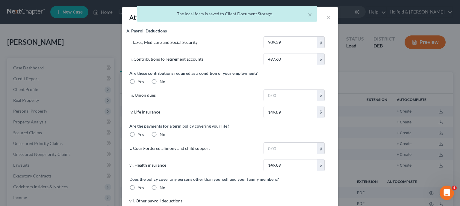
click at [327, 18] on div "× The local form is saved to Client Document Storage." at bounding box center [227, 15] width 460 height 19
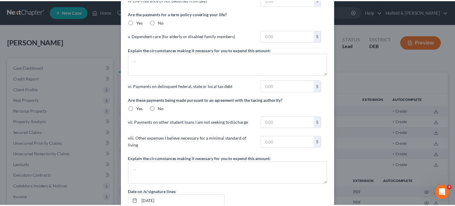
scroll to position [575, 0]
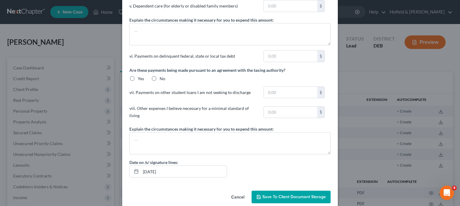
click at [240, 191] on button "Cancel" at bounding box center [238, 197] width 23 height 12
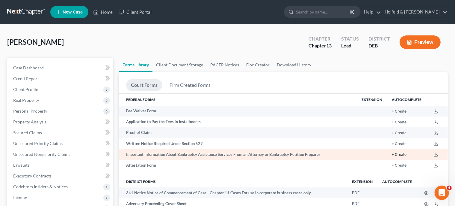
click at [401, 153] on button "+ Create" at bounding box center [399, 155] width 15 height 4
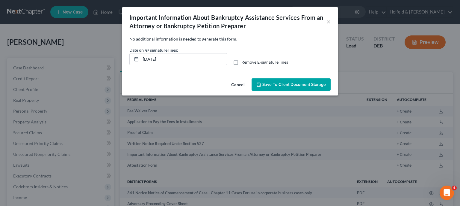
click at [271, 85] on span "Save to Client Document Storage" at bounding box center [295, 84] width 64 height 5
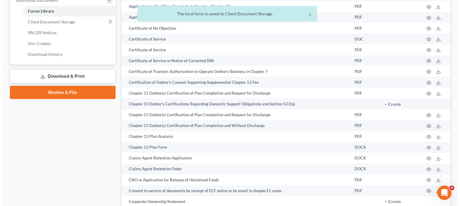
scroll to position [276, 0]
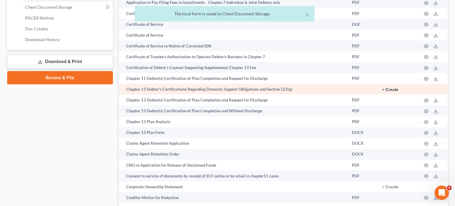
click at [393, 92] on button "+ Create" at bounding box center [390, 90] width 16 height 4
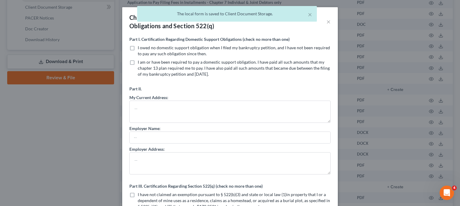
click at [138, 48] on label "I owed no domestic support obligation when I filed my bankruptcy petition, and …" at bounding box center [234, 51] width 193 height 12
click at [140, 48] on input "I owed no domestic support obligation when I filed my bankruptcy petition, and …" at bounding box center [142, 47] width 4 height 4
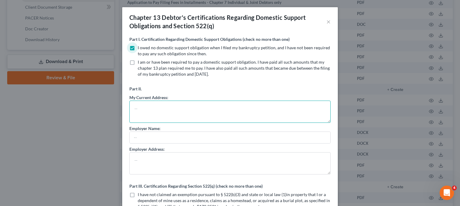
click at [134, 114] on textarea at bounding box center [229, 111] width 201 height 22
click at [140, 191] on input "I have not claimed an exemption pursuant to § 522(b)(3) and state or local law …" at bounding box center [142, 193] width 4 height 4
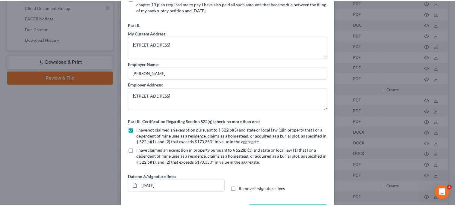
scroll to position [88, 0]
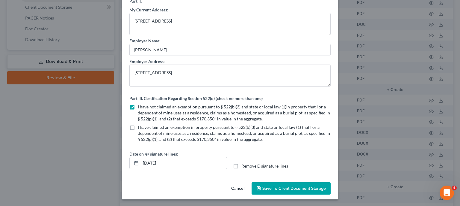
click at [294, 187] on span "Save to Client Document Storage" at bounding box center [295, 188] width 64 height 5
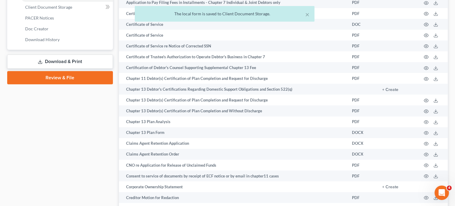
click at [95, 61] on link "Download & Print" at bounding box center [60, 62] width 106 height 14
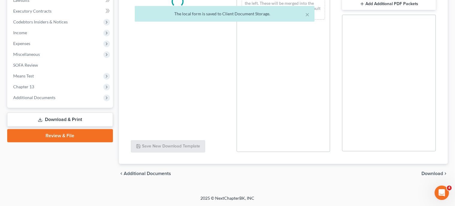
scroll to position [164, 0]
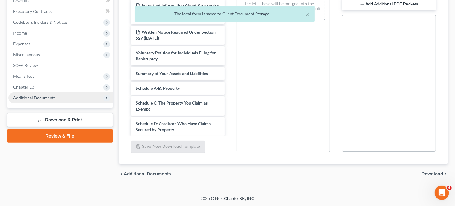
click at [67, 97] on span "Additional Documents" at bounding box center [60, 97] width 105 height 11
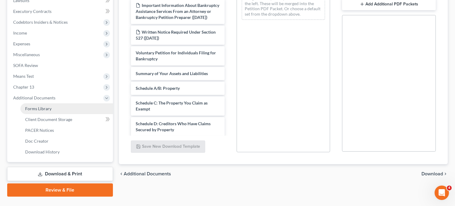
click at [61, 106] on link "Forms Library" at bounding box center [66, 108] width 93 height 11
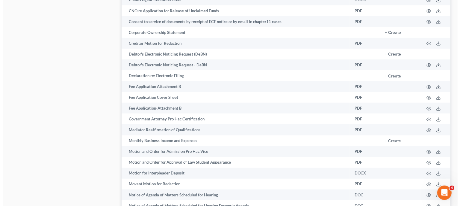
scroll to position [432, 0]
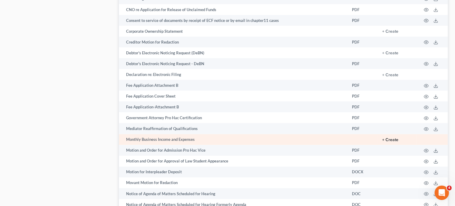
click at [394, 142] on button "+ Create" at bounding box center [390, 140] width 16 height 4
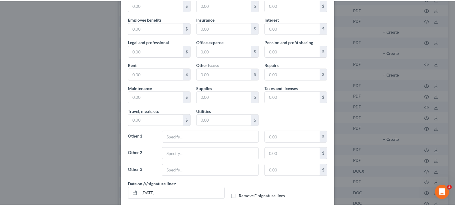
scroll to position [88, 0]
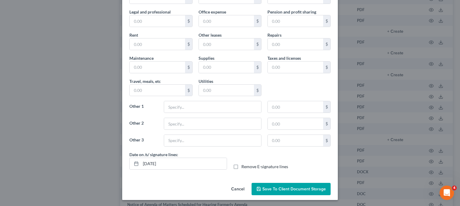
click at [237, 188] on button "Cancel" at bounding box center [238, 189] width 23 height 12
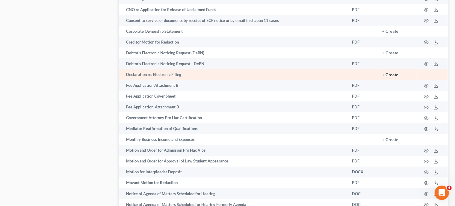
click at [395, 77] on button "+ Create" at bounding box center [390, 75] width 16 height 4
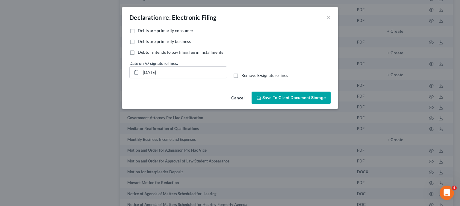
click at [138, 32] on label "Debts are primarily consumer" at bounding box center [166, 31] width 56 height 6
click at [140, 31] on input "Debts are primarily consumer" at bounding box center [142, 30] width 4 height 4
click at [290, 94] on button "Save to Client Document Storage" at bounding box center [291, 97] width 79 height 13
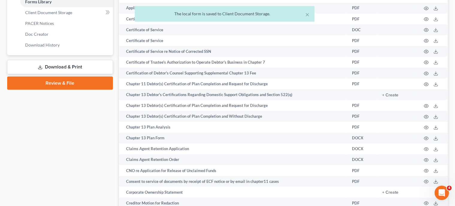
scroll to position [270, 0]
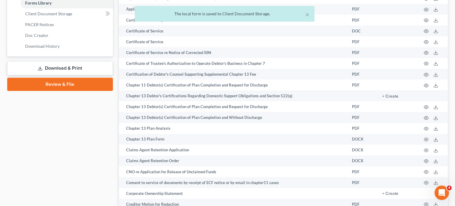
click at [83, 68] on link "Download & Print" at bounding box center [60, 68] width 106 height 14
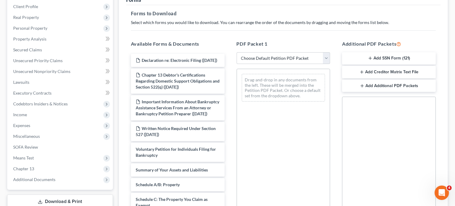
scroll to position [75, 0]
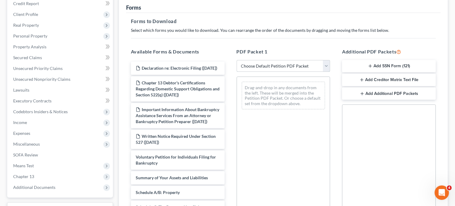
click at [237, 60] on select "Choose Default Petition PDF Packet Complete Bankruptcy Petition (all forms and …" at bounding box center [284, 66] width 94 height 12
click option "Complete Bankruptcy Petition (all forms and schedules)" at bounding box center [0, 0] width 0 height 0
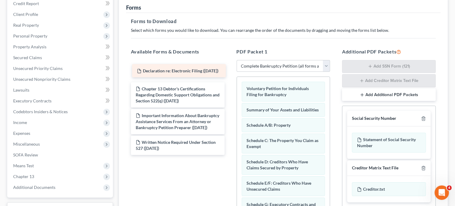
scroll to position [75, 0]
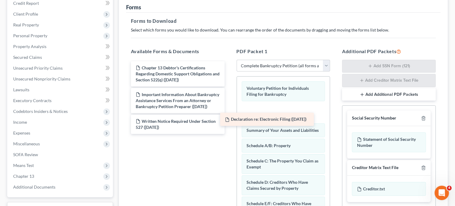
drag, startPoint x: 205, startPoint y: 69, endPoint x: 294, endPoint y: 119, distance: 102.7
click at [230, 119] on div "Declaration re: Electronic Filing ([DATE]) Declaration re: Electronic Filing ([…" at bounding box center [177, 97] width 103 height 73
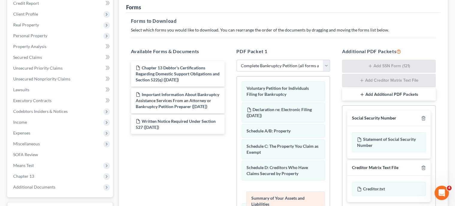
drag, startPoint x: 294, startPoint y: 133, endPoint x: 298, endPoint y: 198, distance: 64.9
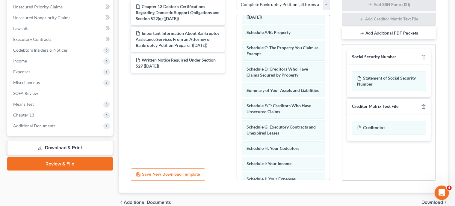
scroll to position [38, 0]
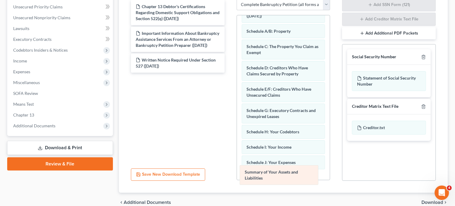
drag, startPoint x: 296, startPoint y: 103, endPoint x: 293, endPoint y: 184, distance: 80.7
click at [293, 184] on div "Summary of Your Assets and Liabilities Voluntary Petition for Individuals Filin…" at bounding box center [283, 166] width 93 height 378
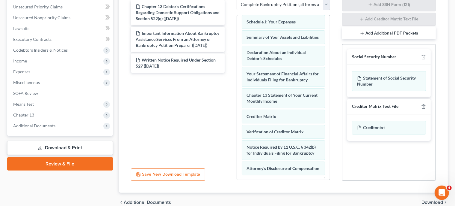
scroll to position [183, 0]
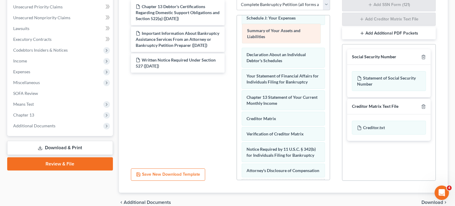
click at [294, 34] on div "Summary of Your Assets and Liabilities Voluntary Petition for Individuals Filin…" at bounding box center [283, 22] width 93 height 378
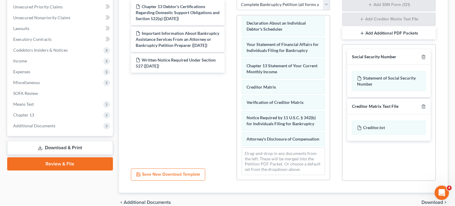
scroll to position [224, 0]
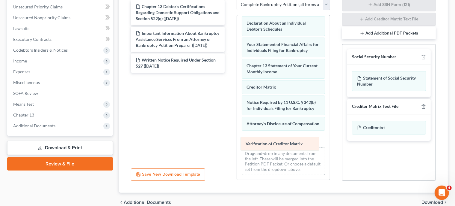
drag, startPoint x: 294, startPoint y: 91, endPoint x: 293, endPoint y: 143, distance: 51.9
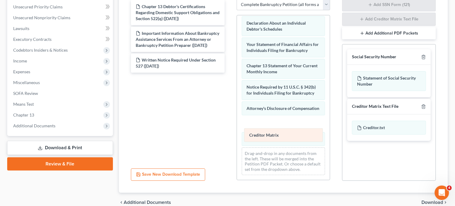
drag, startPoint x: 285, startPoint y: 73, endPoint x: 289, endPoint y: 126, distance: 52.6
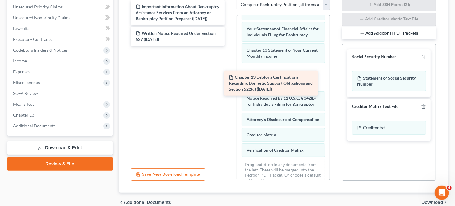
drag, startPoint x: 207, startPoint y: 17, endPoint x: 298, endPoint y: 87, distance: 114.3
click at [230, 46] on div "Chapter 13 Debtor's Certifications Regarding Domestic Support Obligations and S…" at bounding box center [177, 23] width 103 height 46
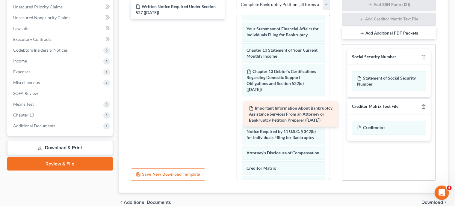
drag, startPoint x: 202, startPoint y: 14, endPoint x: 315, endPoint y: 116, distance: 152.3
click at [230, 19] on div "Important Information About Bankruptcy Assistance Services From an Attorney or …" at bounding box center [177, 9] width 103 height 19
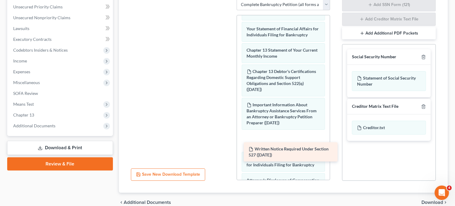
drag, startPoint x: 207, startPoint y: 31, endPoint x: 314, endPoint y: 157, distance: 165.4
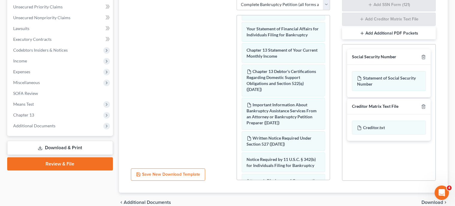
scroll to position [165, 0]
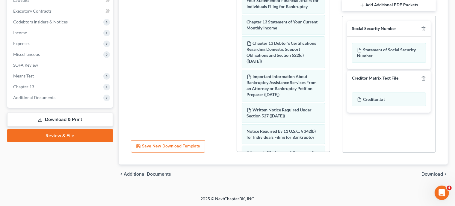
click at [437, 175] on span "Download" at bounding box center [433, 173] width 22 height 5
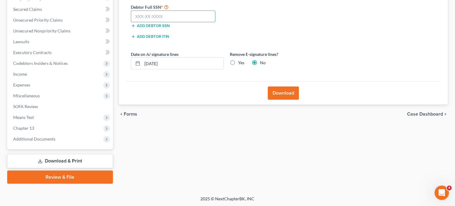
click at [198, 13] on input "text" at bounding box center [173, 16] width 85 height 12
click at [281, 90] on button "Download" at bounding box center [283, 92] width 31 height 13
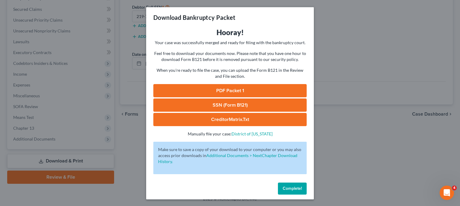
click at [219, 91] on link "PDF Packet 1" at bounding box center [229, 90] width 153 height 13
click at [208, 104] on link "SSN (Form B121)" at bounding box center [229, 104] width 153 height 13
